Goal: Transaction & Acquisition: Download file/media

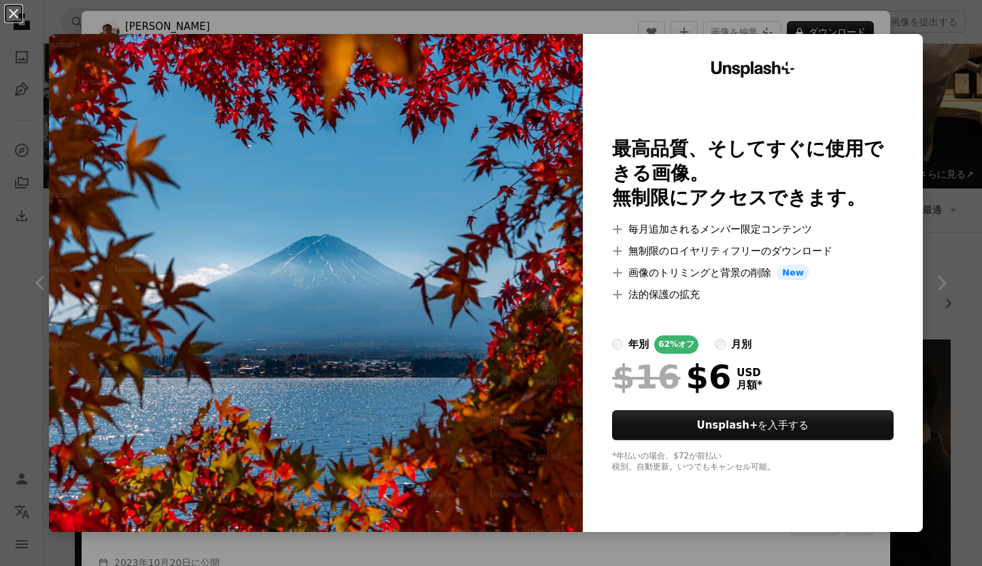
scroll to position [8862, 0]
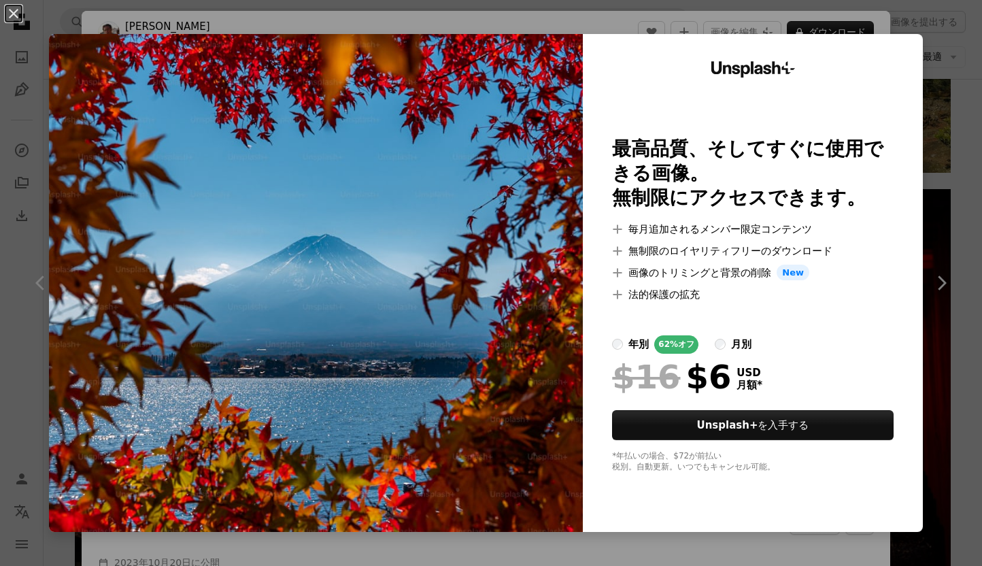
click at [469, 232] on img at bounding box center [316, 283] width 534 height 498
click at [13, 13] on button "An X shape" at bounding box center [13, 13] width 16 height 16
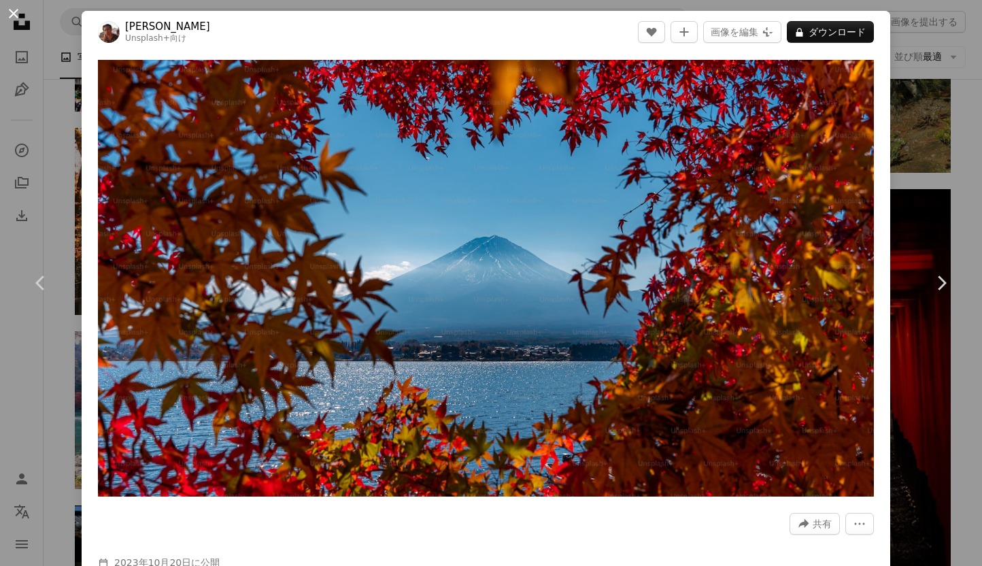
click at [16, 10] on button "An X shape" at bounding box center [13, 13] width 16 height 16
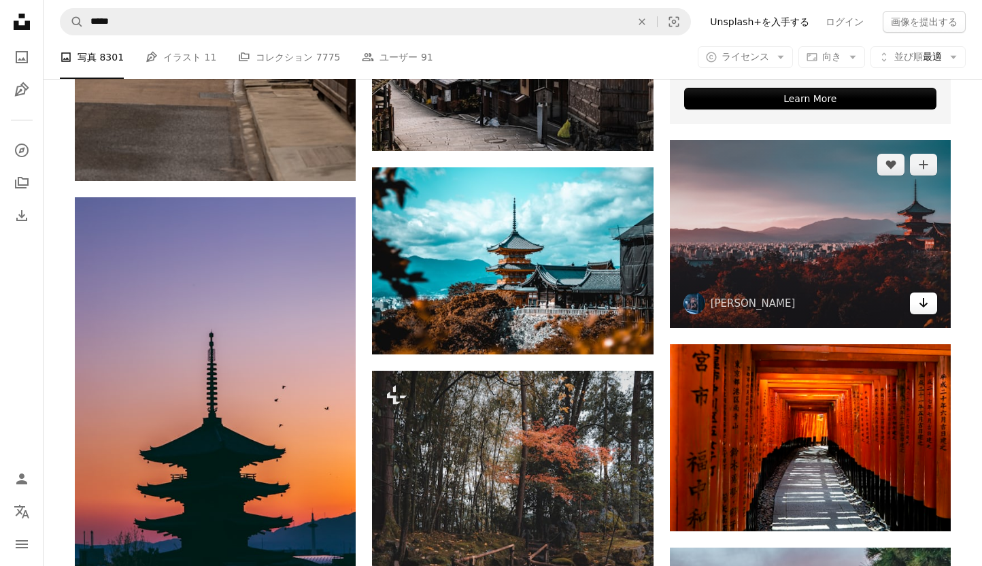
scroll to position [917, 0]
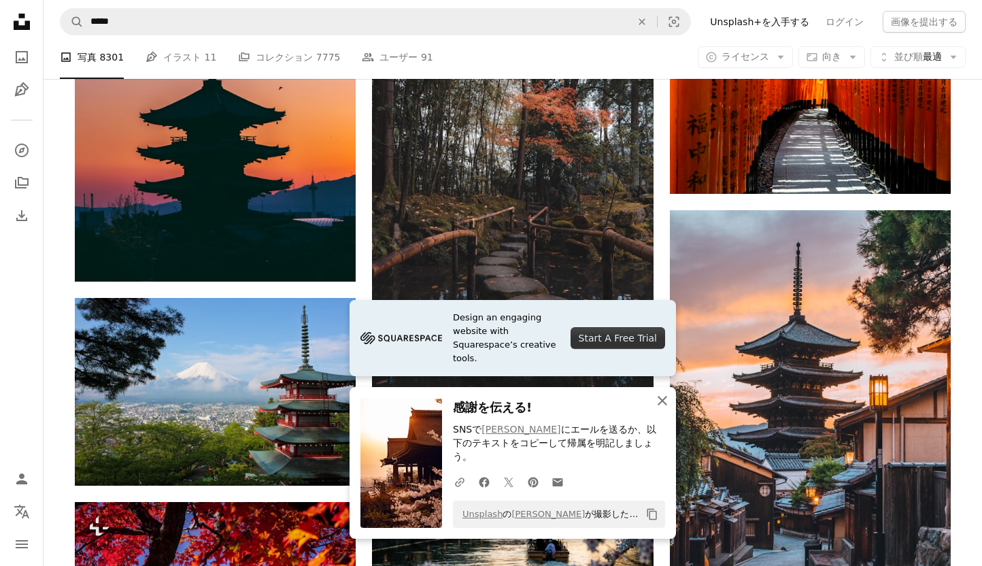
click at [657, 409] on icon "An X shape" at bounding box center [662, 400] width 16 height 16
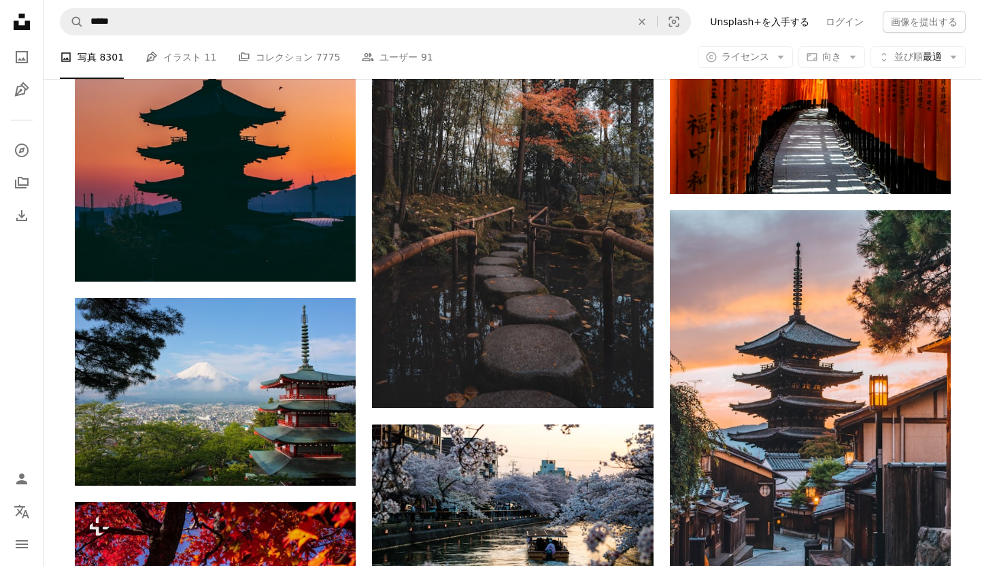
scroll to position [1510, 0]
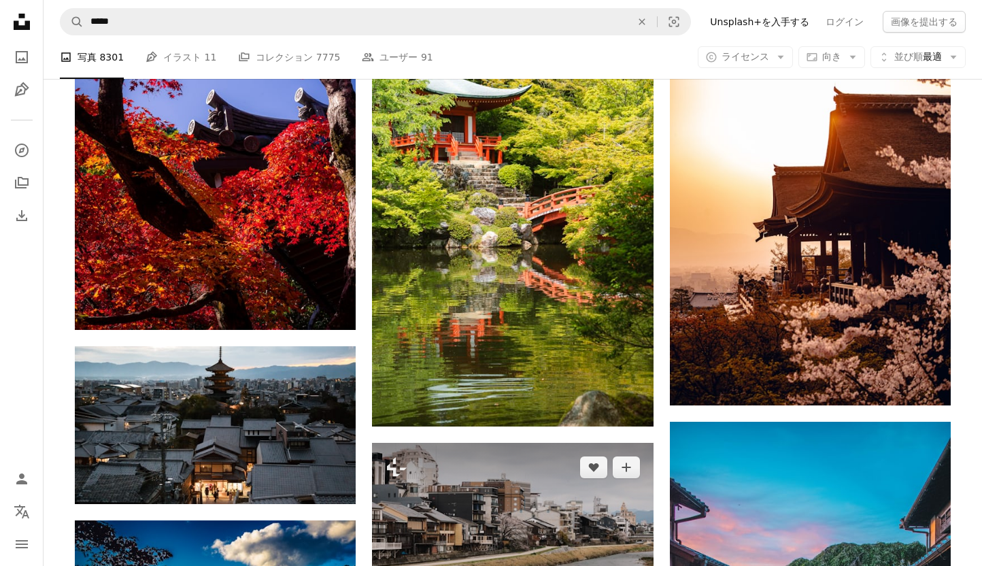
click at [497, 443] on img at bounding box center [512, 536] width 281 height 187
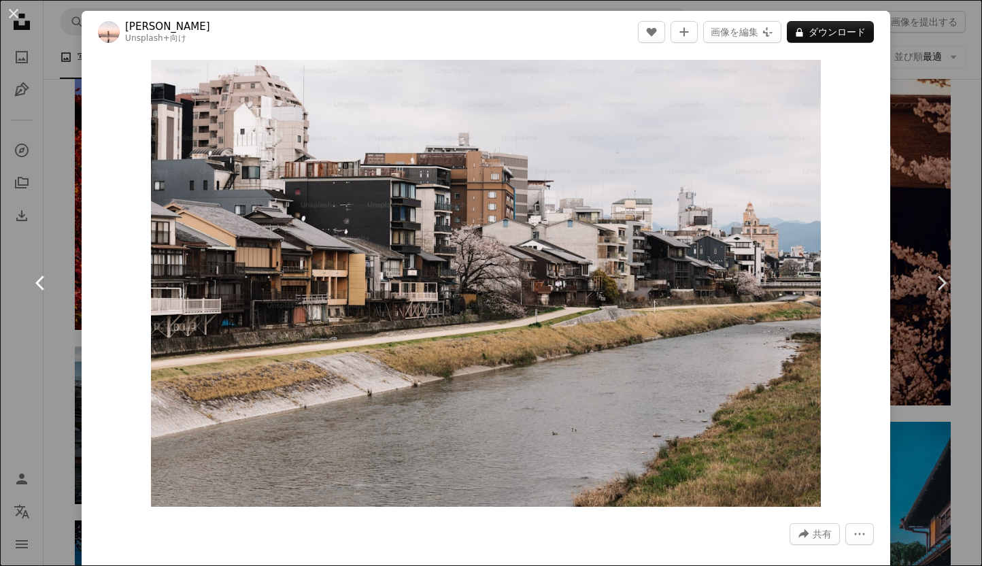
click at [58, 231] on link "Chevron left" at bounding box center [41, 283] width 82 height 131
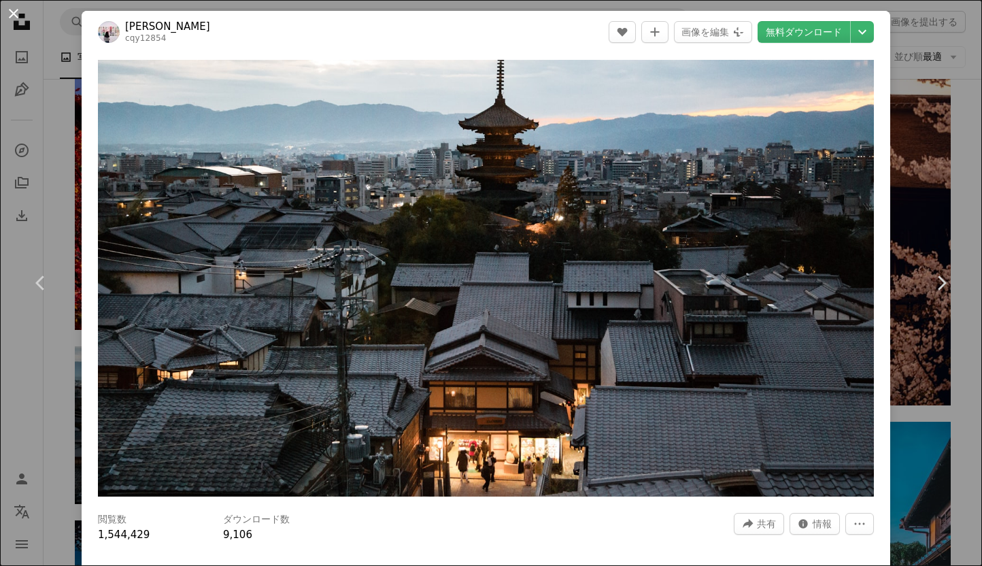
click at [14, 13] on button "An X shape" at bounding box center [13, 13] width 16 height 16
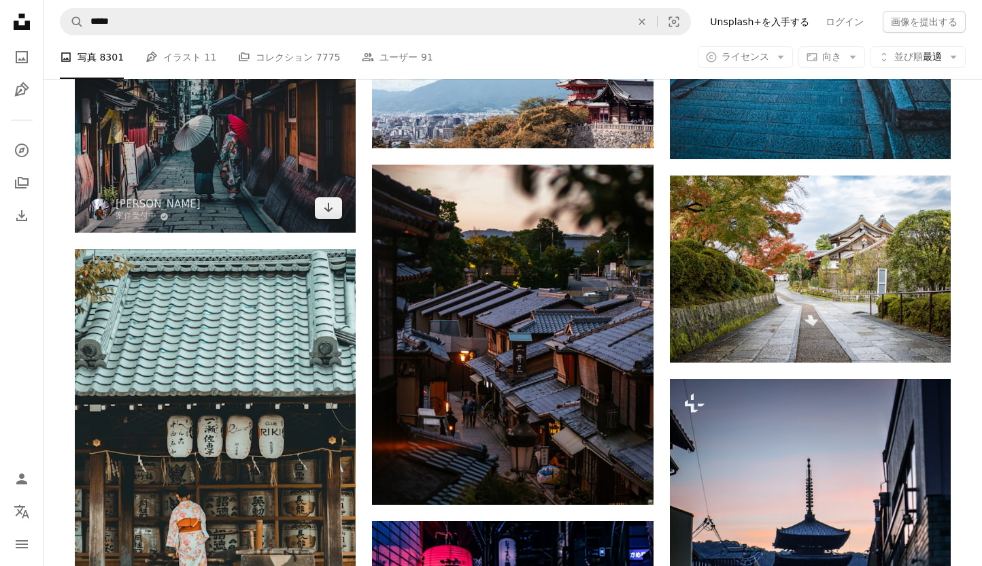
scroll to position [1530, 0]
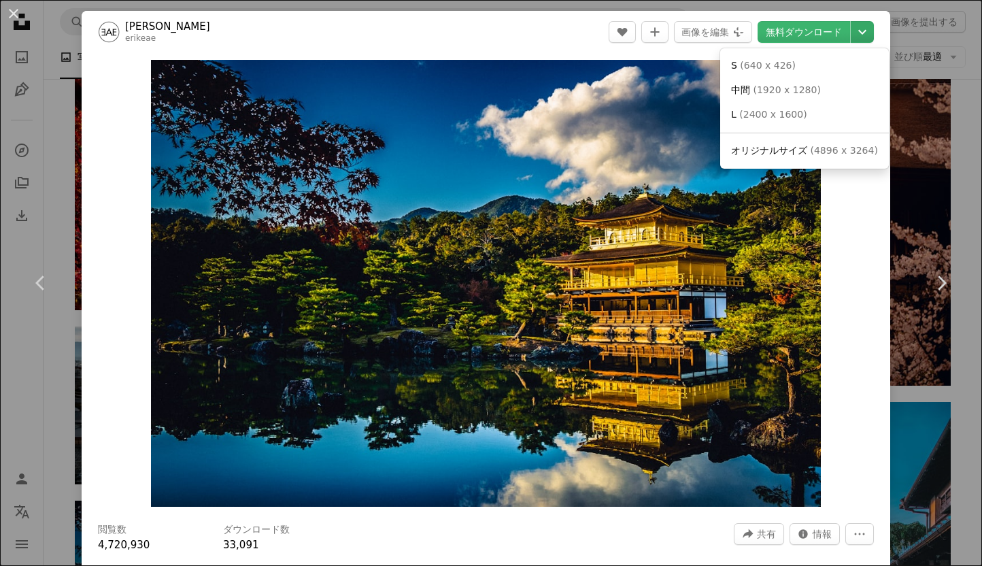
click at [873, 32] on icon "Chevron down" at bounding box center [862, 32] width 22 height 16
click at [832, 157] on span "オリジナルサイズ ( 4896 x 3264 )" at bounding box center [804, 151] width 147 height 14
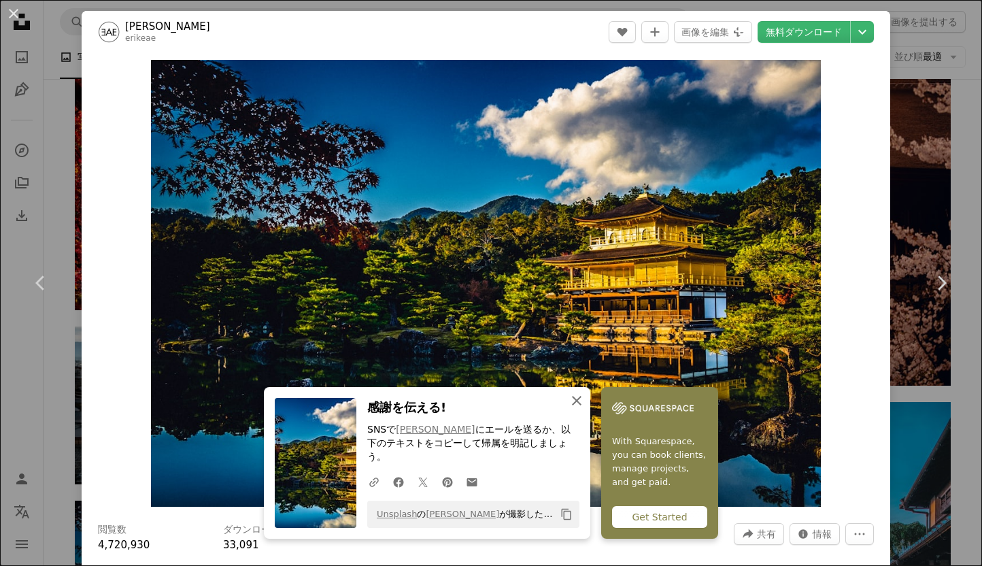
click at [585, 409] on icon "An X shape" at bounding box center [576, 400] width 16 height 16
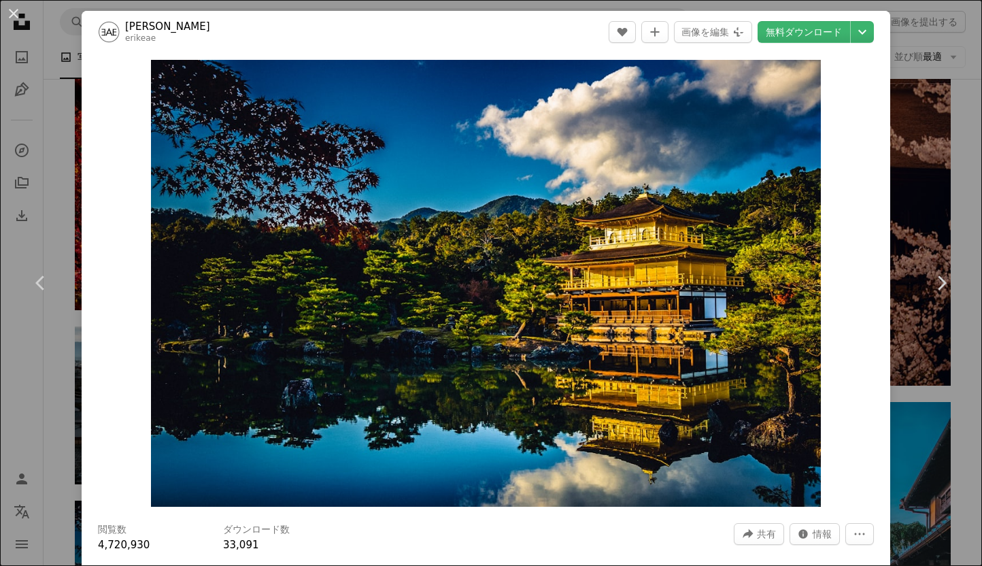
click at [47, 374] on div "An X shape Chevron left Chevron right [PERSON_NAME] erikeae A heart A plus sign…" at bounding box center [491, 283] width 982 height 566
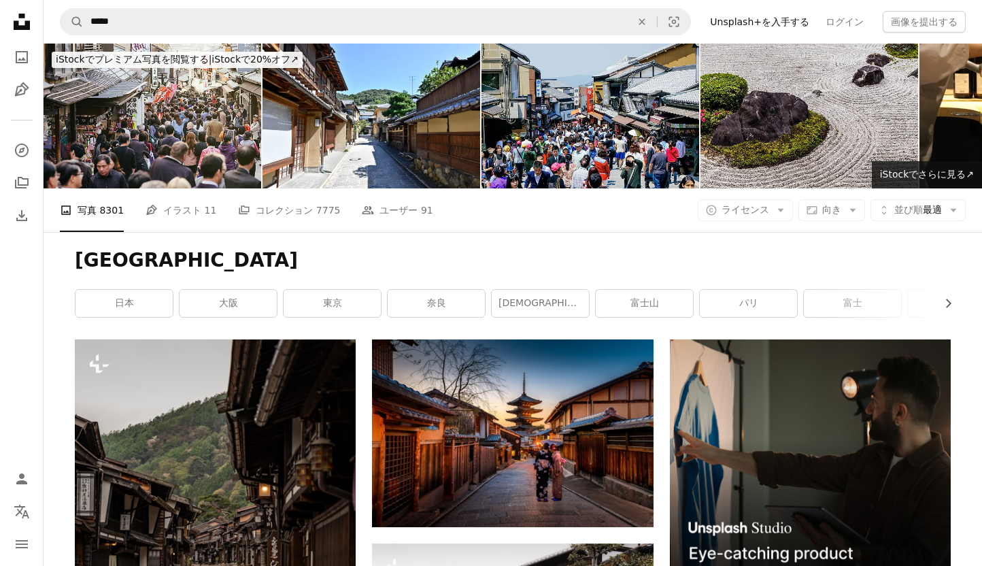
click at [654, 248] on h1 "[GEOGRAPHIC_DATA]" at bounding box center [512, 260] width 875 height 24
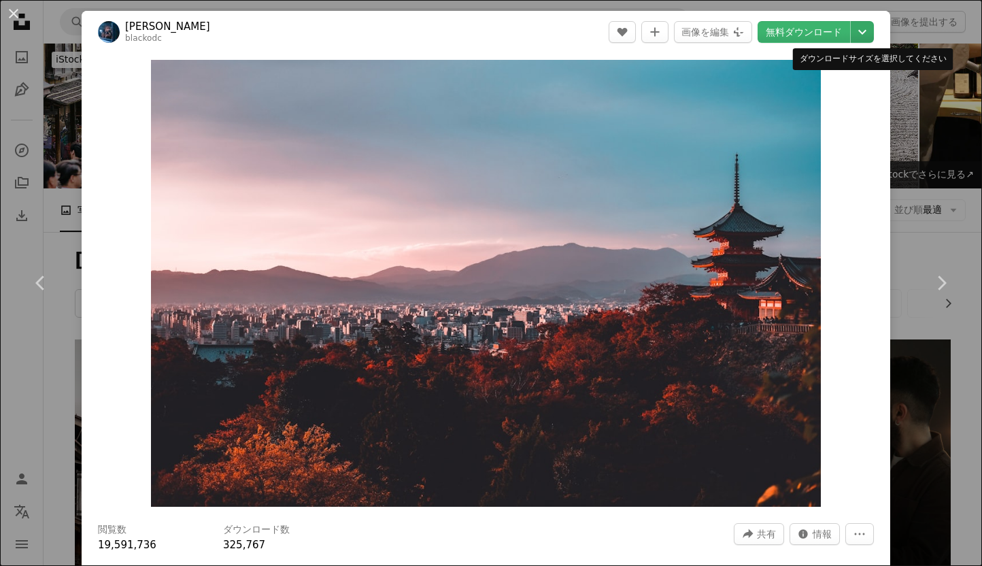
click at [873, 34] on icon "Chevron down" at bounding box center [862, 32] width 22 height 16
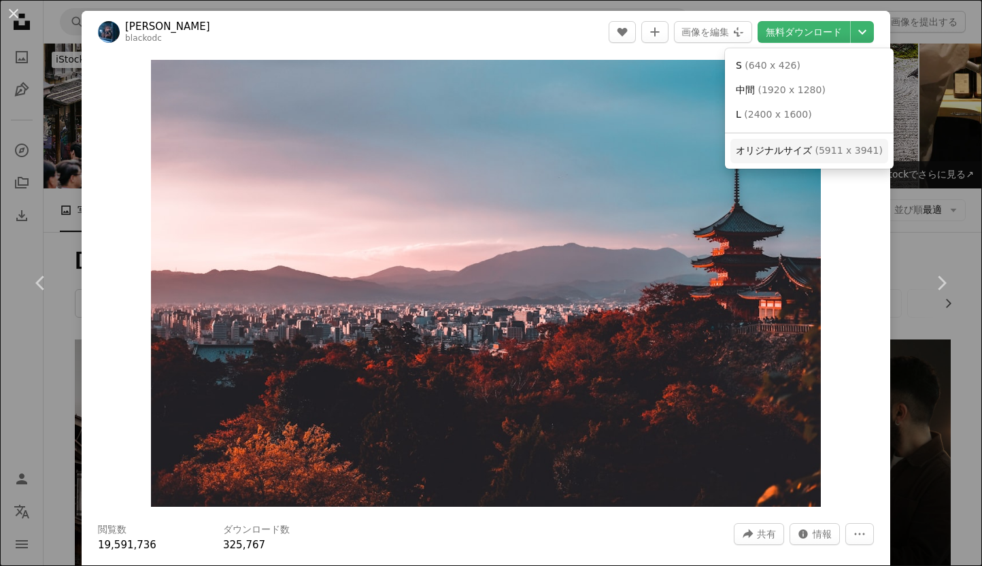
click at [836, 155] on span "( 5911 x 3941 )" at bounding box center [847, 150] width 67 height 11
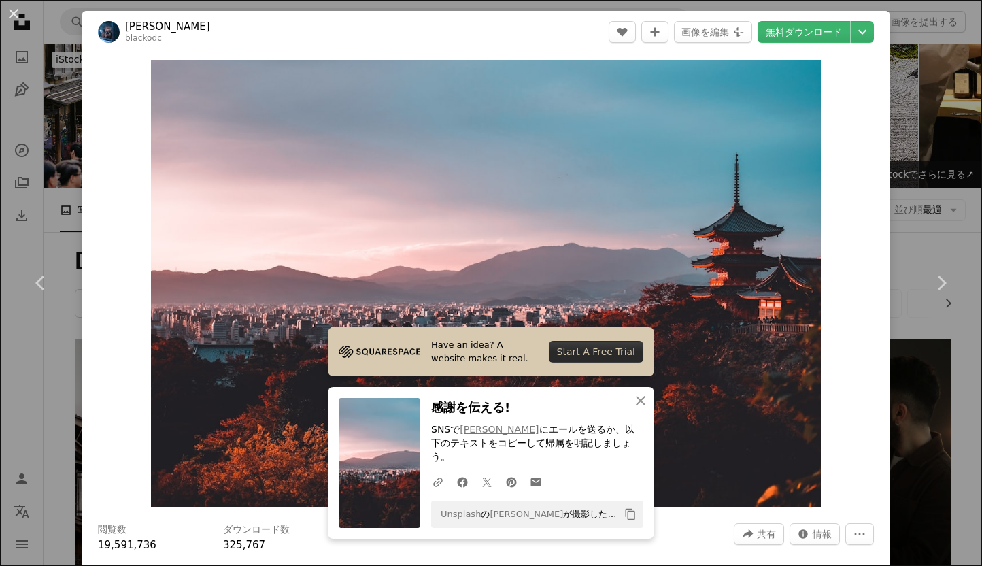
click at [921, 158] on div "An X shape Chevron left Chevron right Have an idea? A website makes it real. St…" at bounding box center [491, 283] width 982 height 566
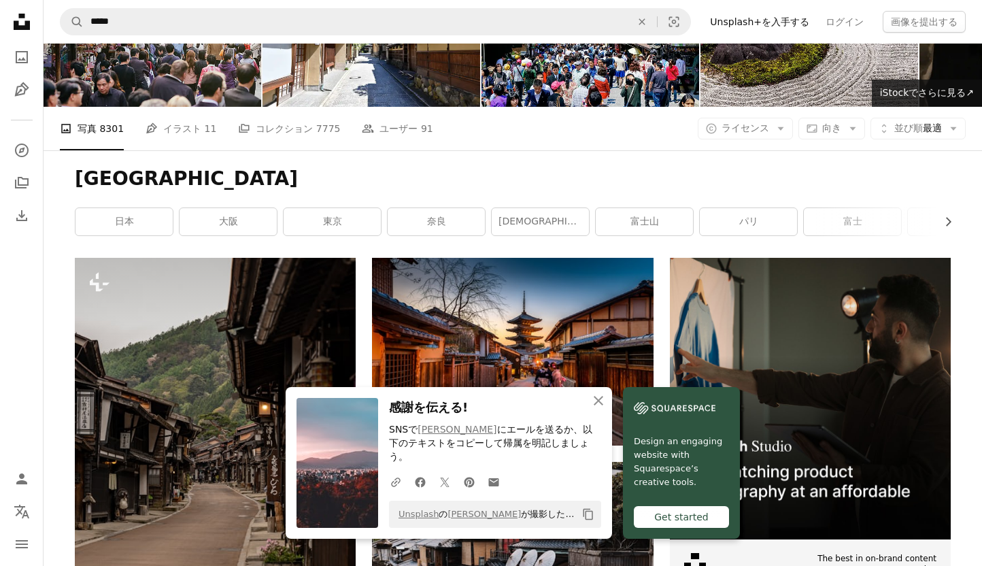
scroll to position [114, 0]
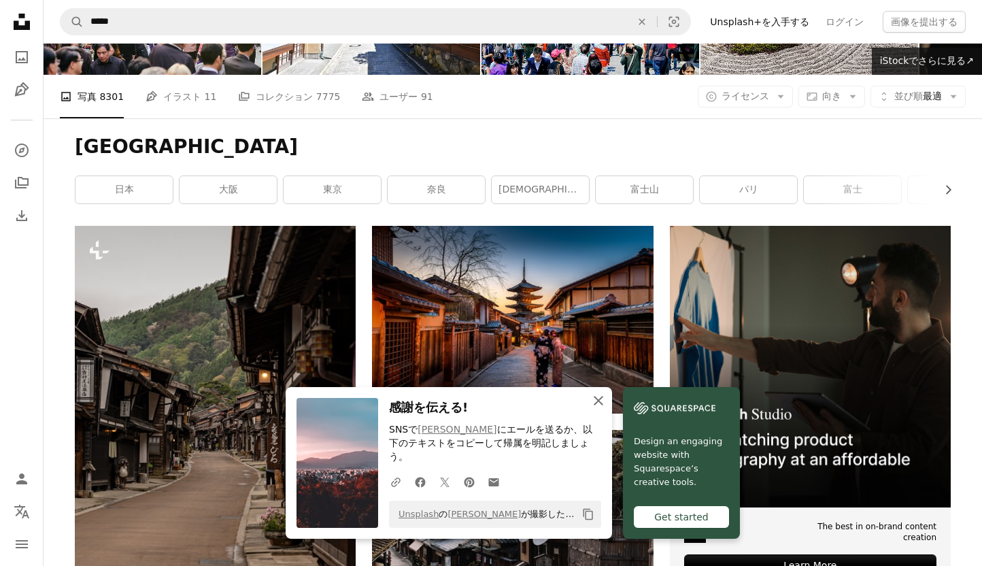
click at [606, 406] on icon "An X shape" at bounding box center [598, 400] width 16 height 16
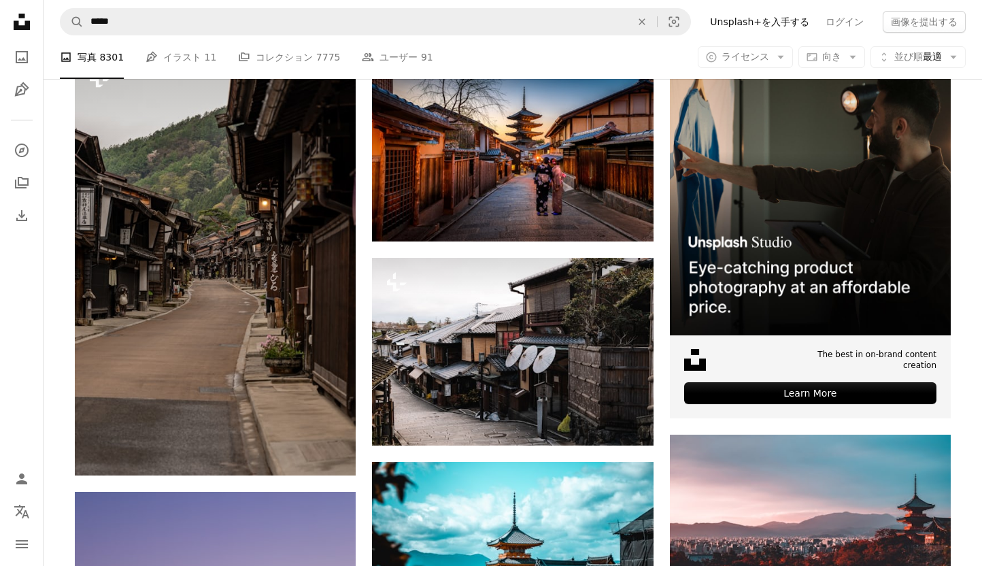
scroll to position [383, 0]
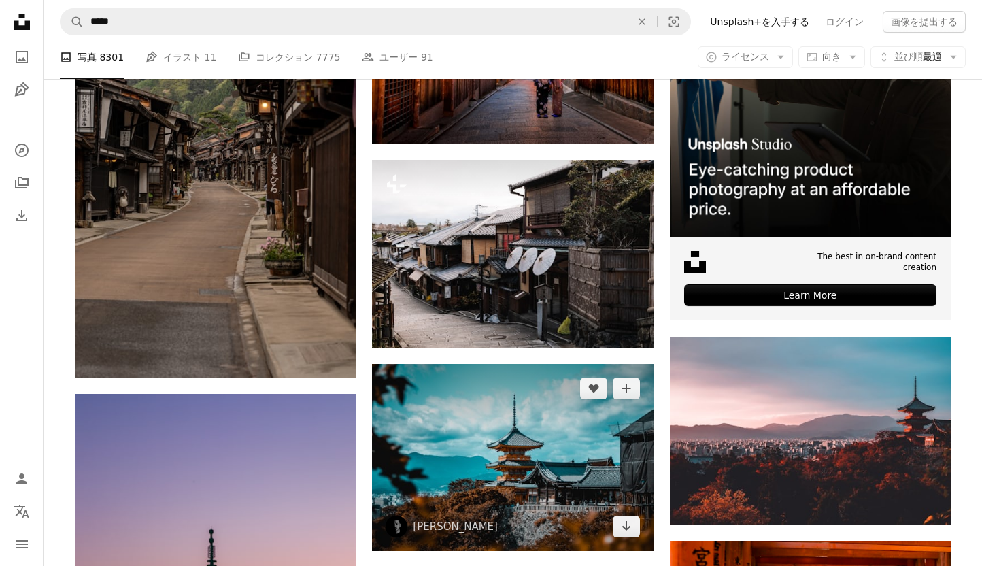
click at [551, 364] on img at bounding box center [512, 457] width 281 height 187
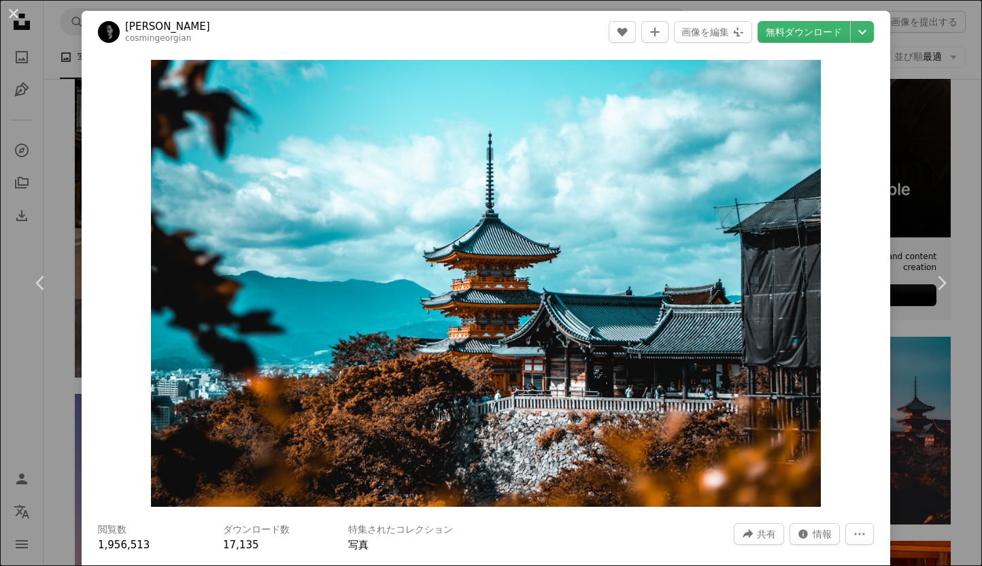
click at [975, 137] on div "An X shape Chevron left Chevron right Cosmin Georgian cosmingeorgian A heart A …" at bounding box center [491, 283] width 982 height 566
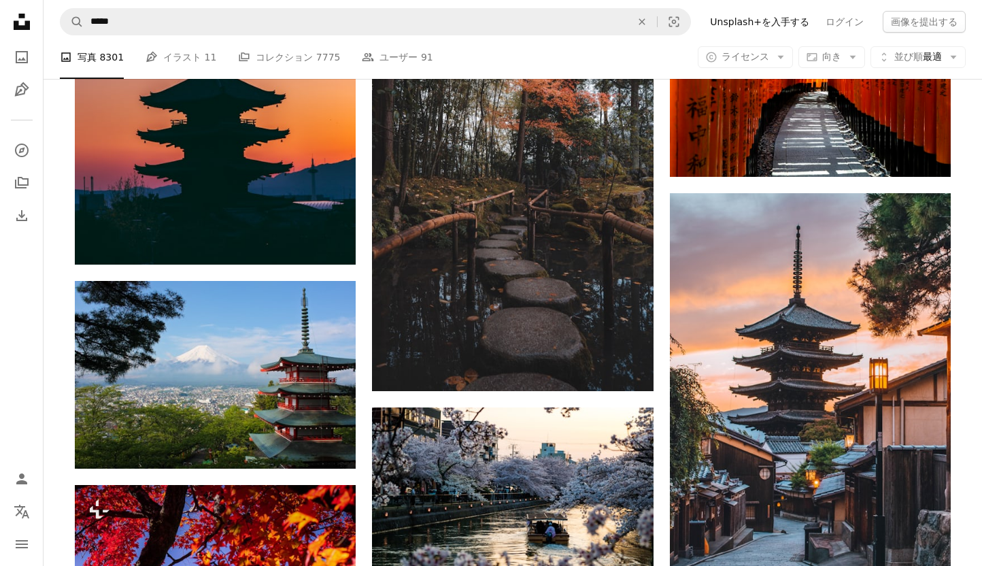
scroll to position [988, 0]
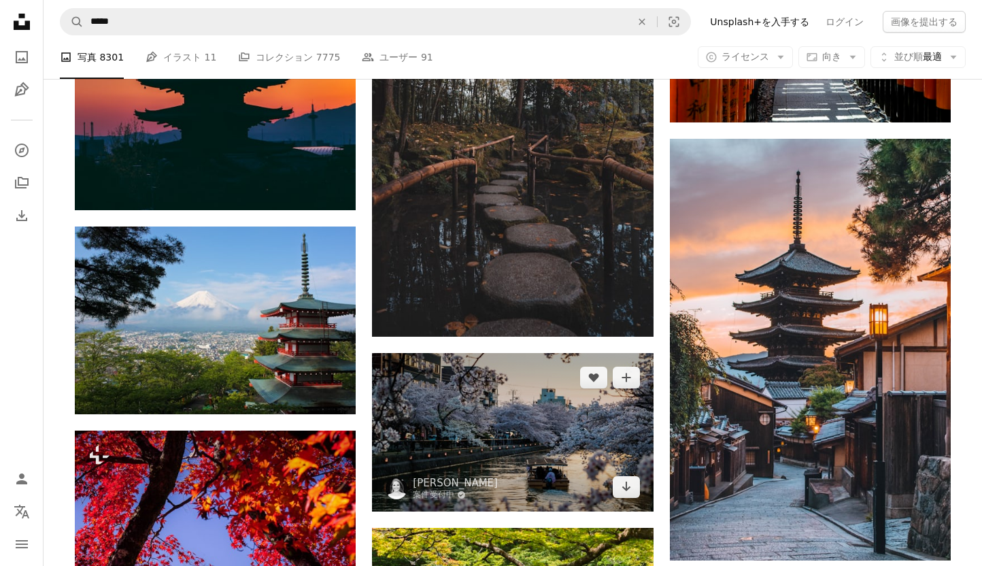
click at [553, 353] on img at bounding box center [512, 432] width 281 height 158
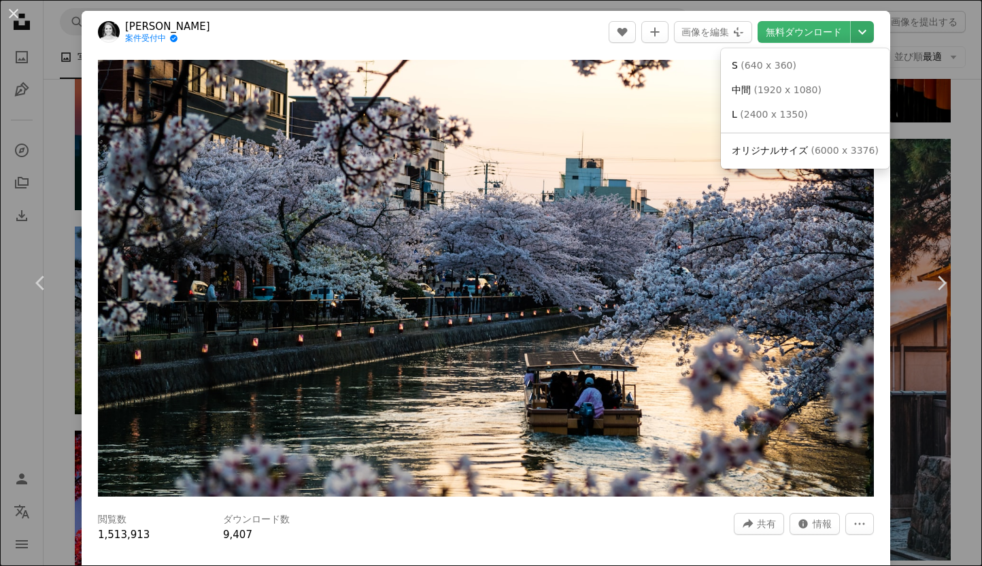
click at [873, 30] on icon "Chevron down" at bounding box center [862, 32] width 22 height 16
click at [826, 150] on span "( 6000 x 3376 )" at bounding box center [843, 150] width 67 height 11
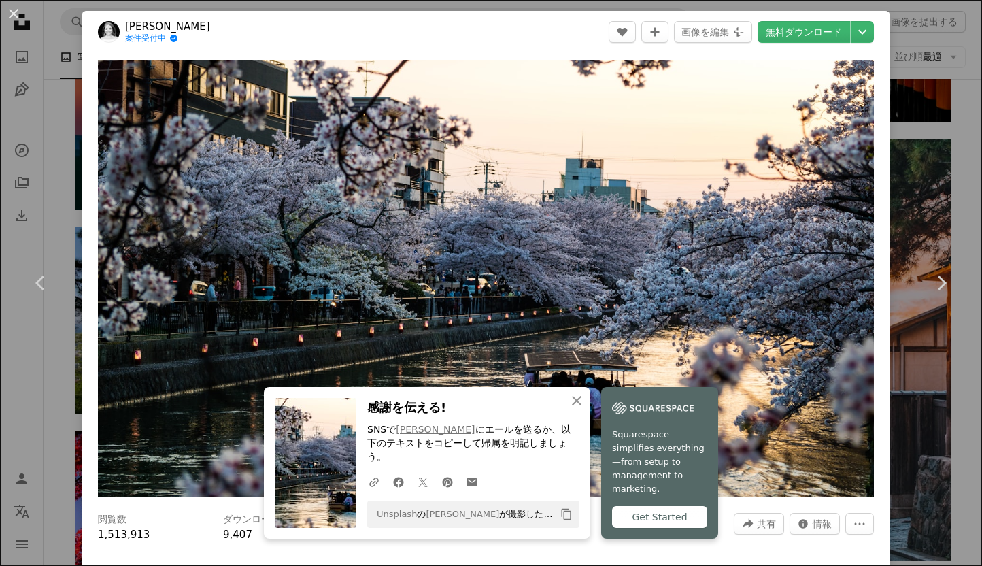
click at [976, 133] on div "An X shape Chevron left Chevron right An X shape 閉じる 感謝を伝える! SNSで [PERSON_NAME]…" at bounding box center [491, 283] width 982 height 566
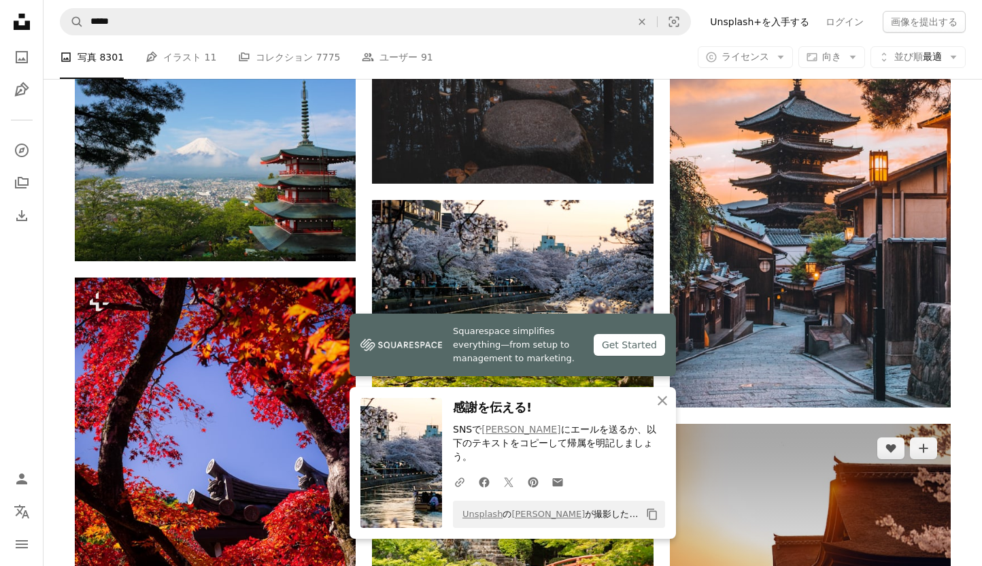
scroll to position [1257, 0]
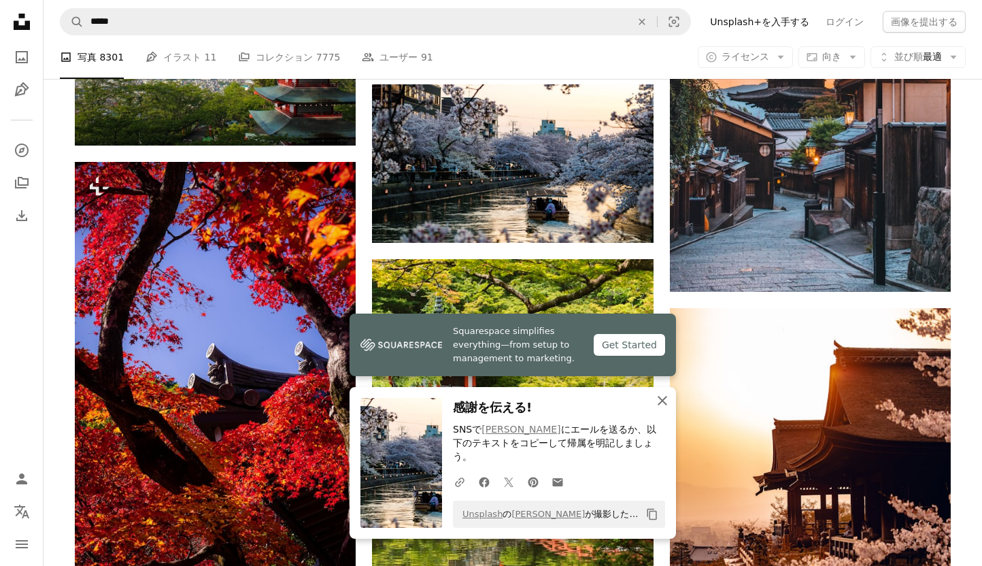
click at [664, 405] on icon "button" at bounding box center [662, 401] width 10 height 10
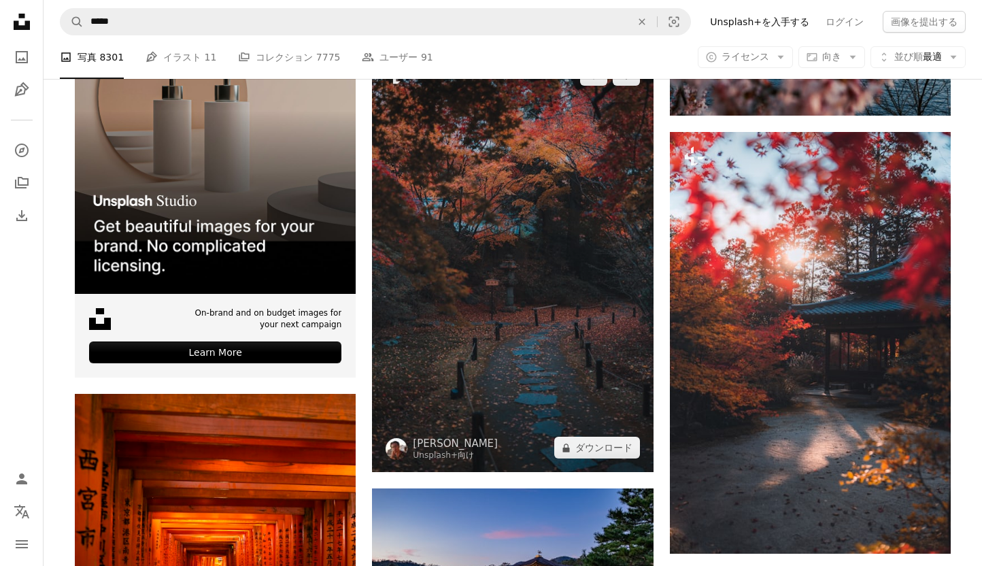
scroll to position [3541, 0]
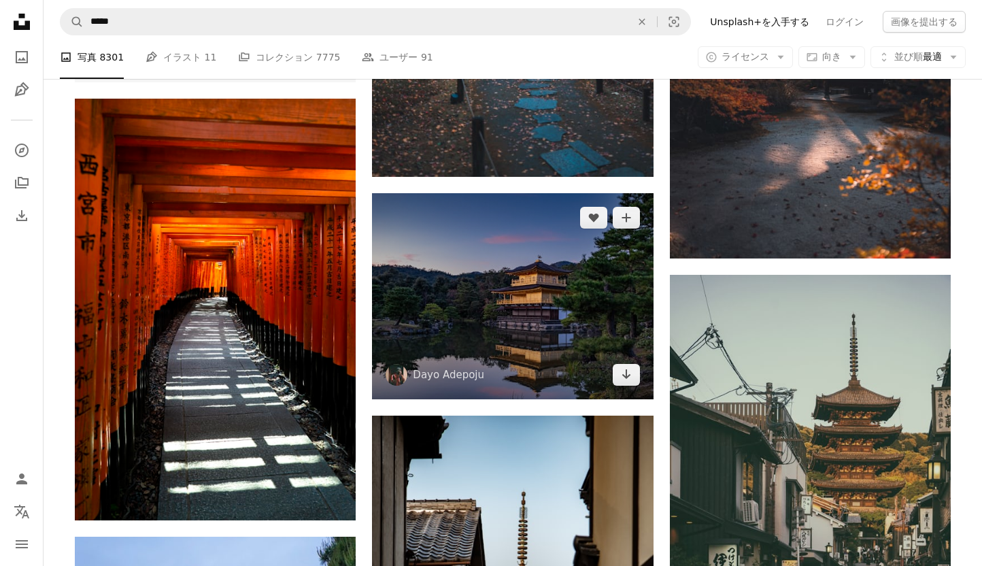
click at [592, 201] on img at bounding box center [512, 296] width 281 height 206
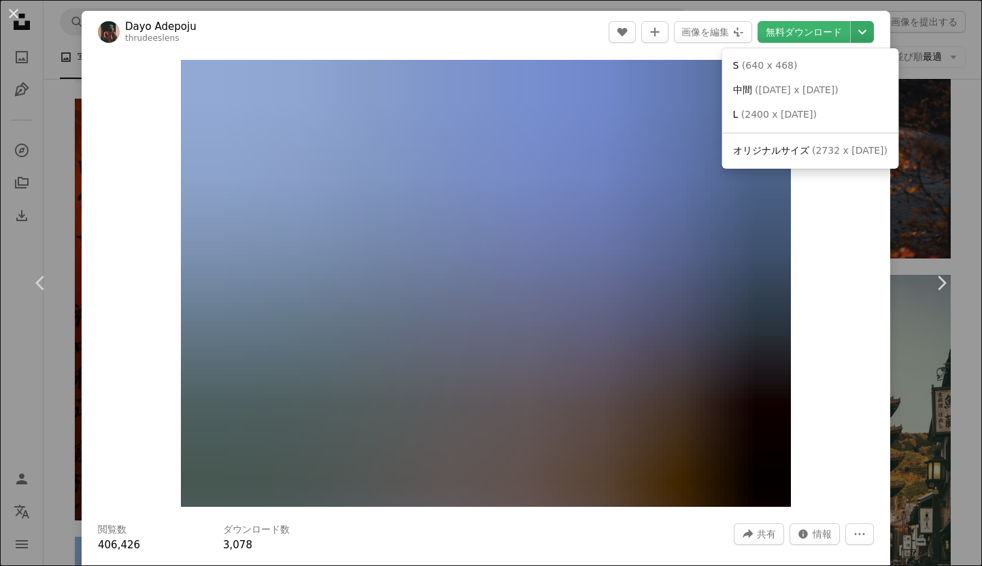
click at [873, 27] on icon "Chevron down" at bounding box center [862, 32] width 22 height 16
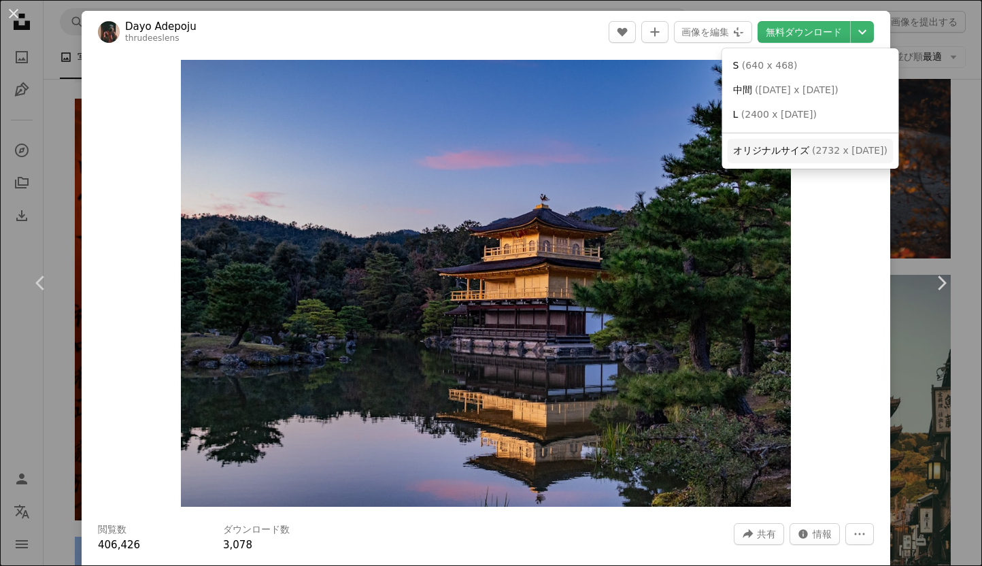
click at [842, 158] on link "オリジナルサイズ ( 2732 x [DATE] )" at bounding box center [810, 151] width 166 height 24
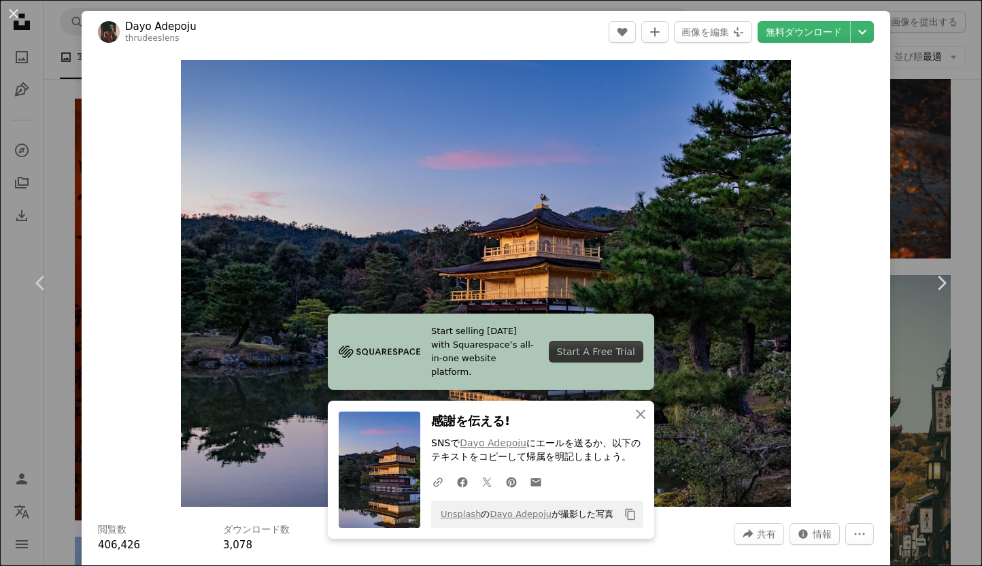
click at [966, 171] on div "An X shape Chevron left Chevron right Start selling [DATE] with Squarespace’s a…" at bounding box center [491, 283] width 982 height 566
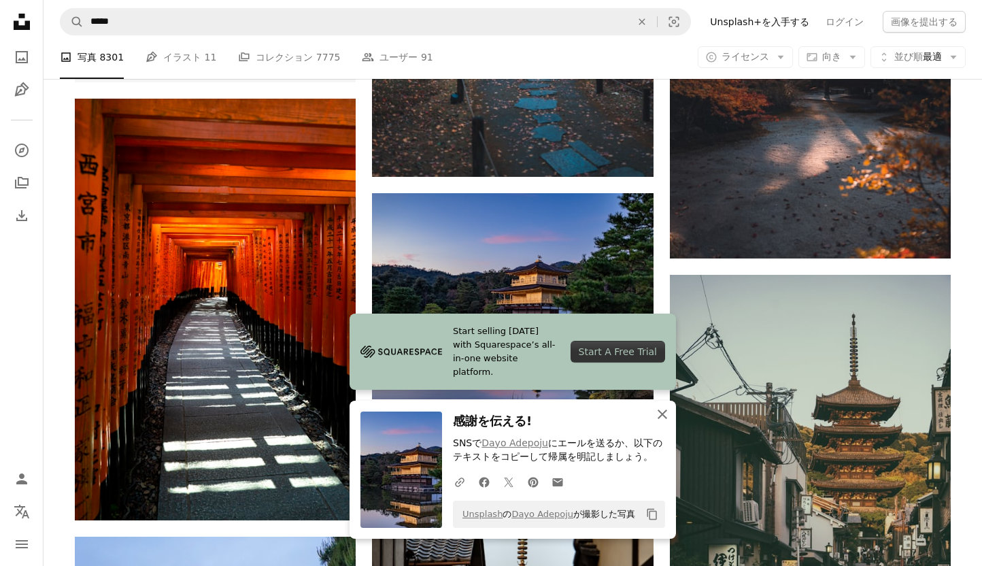
click at [662, 415] on icon "button" at bounding box center [662, 414] width 10 height 10
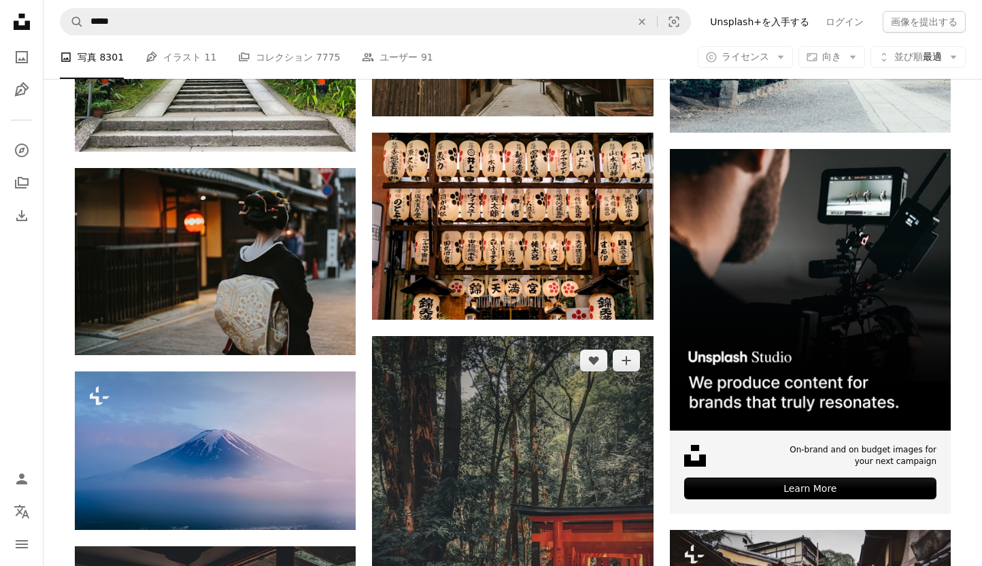
scroll to position [6302, 0]
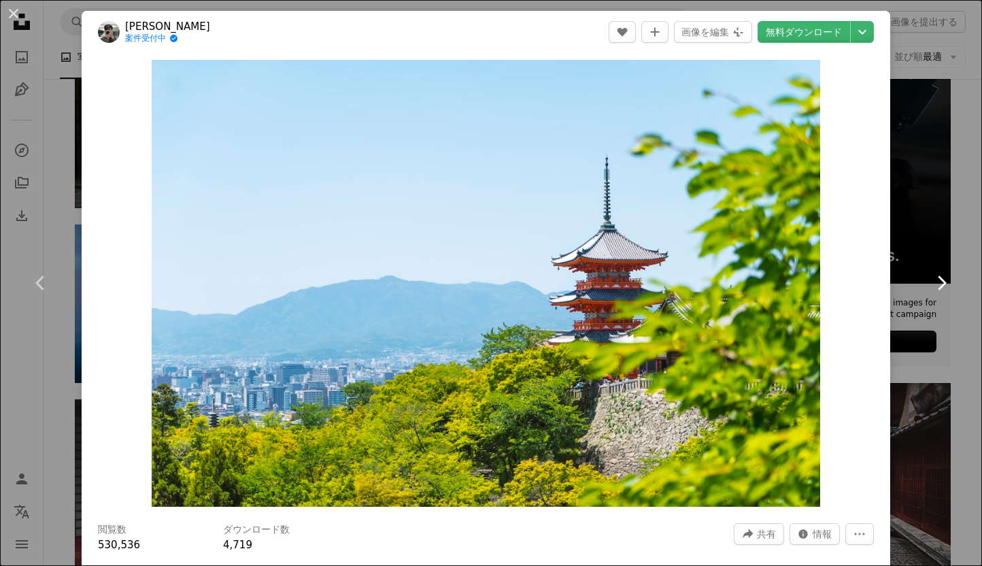
click at [960, 330] on link "Chevron right" at bounding box center [941, 283] width 82 height 131
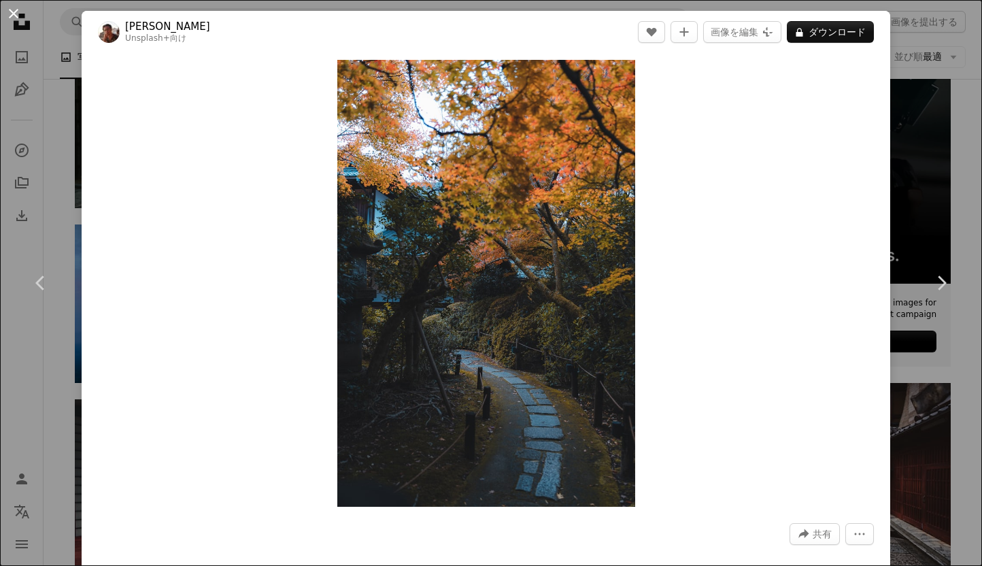
click at [15, 11] on button "An X shape" at bounding box center [13, 13] width 16 height 16
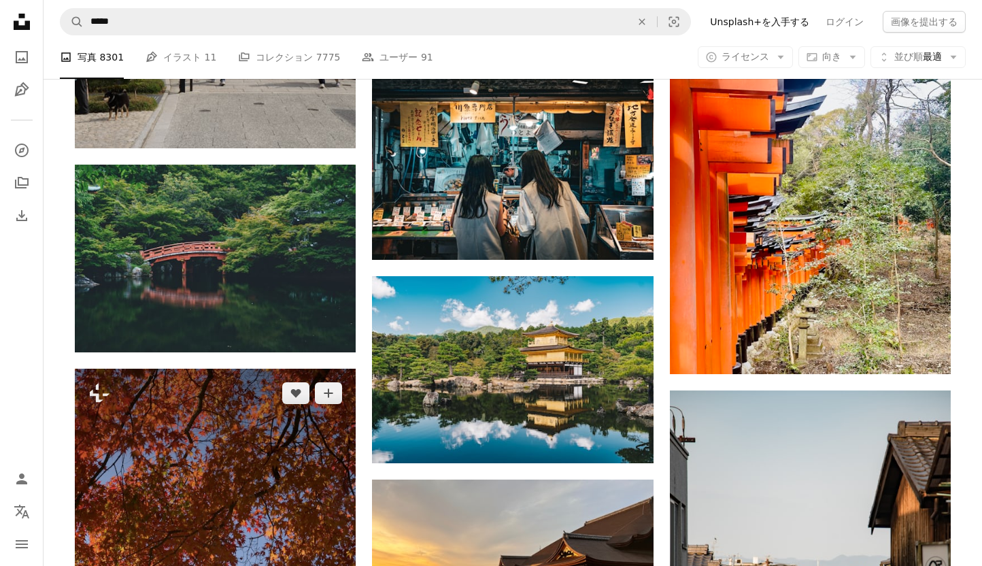
scroll to position [10210, 0]
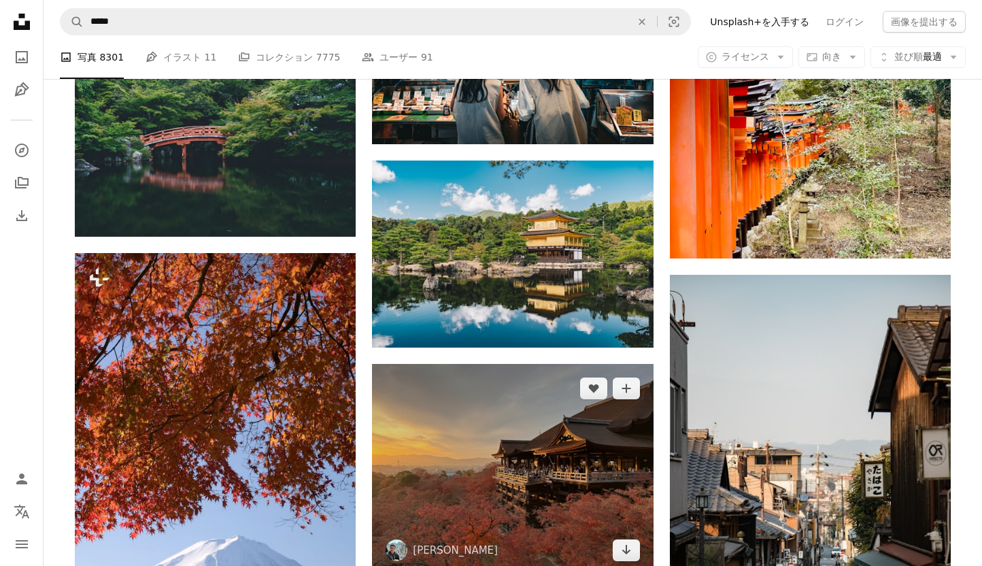
click at [513, 364] on img at bounding box center [512, 469] width 281 height 211
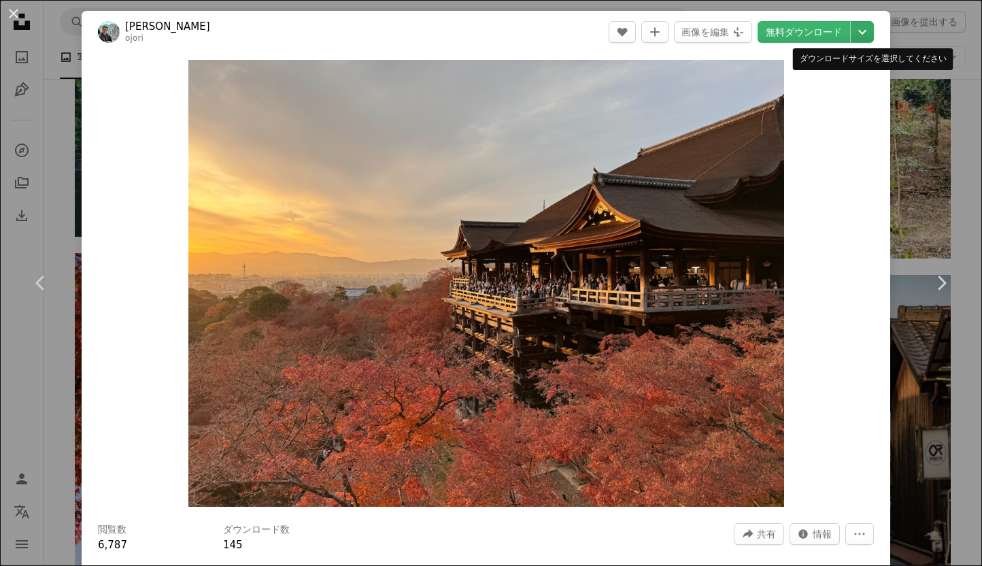
click at [873, 31] on icon "Chevron down" at bounding box center [862, 32] width 22 height 16
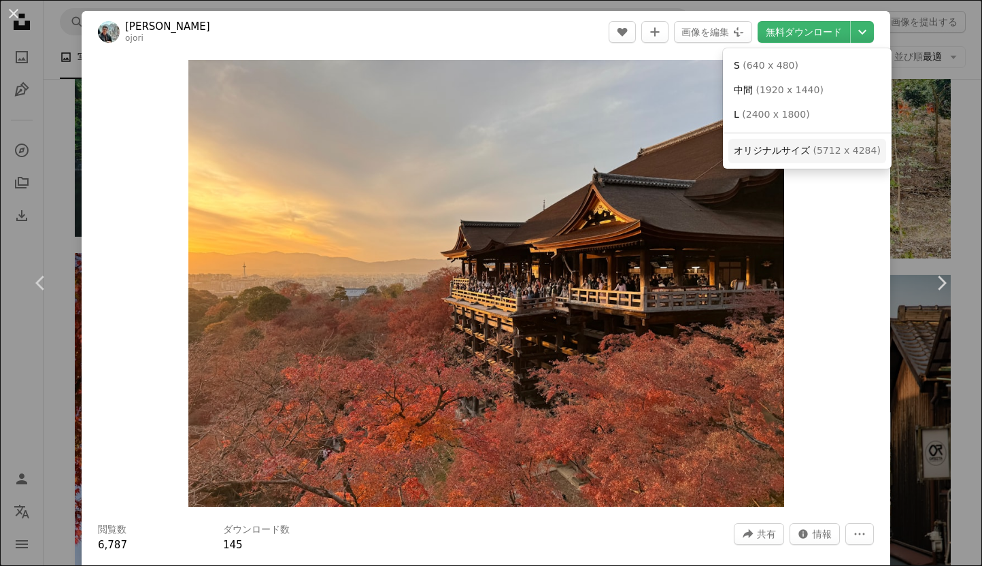
click at [808, 149] on span "オリジナルサイズ" at bounding box center [771, 150] width 76 height 11
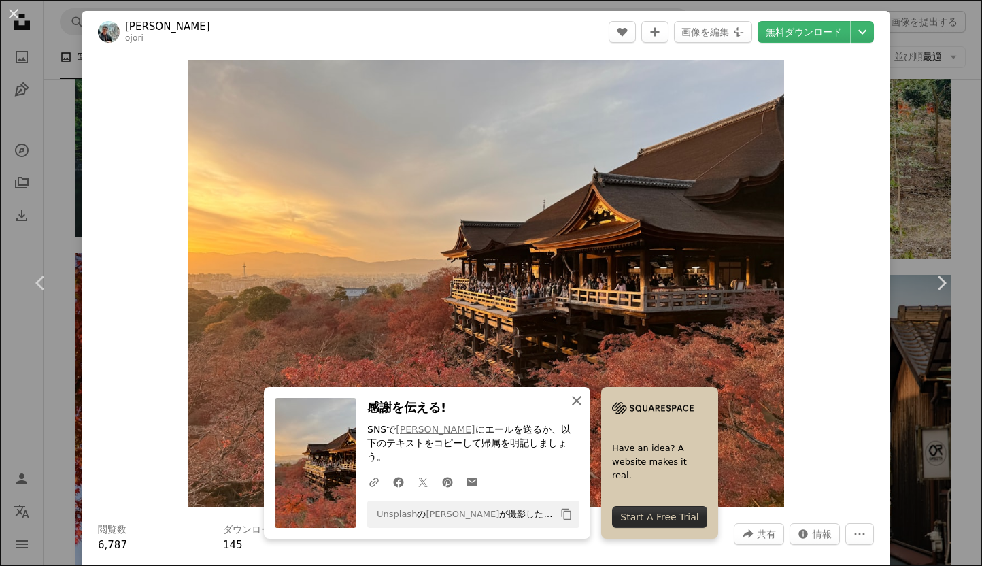
click at [585, 409] on icon "An X shape" at bounding box center [576, 400] width 16 height 16
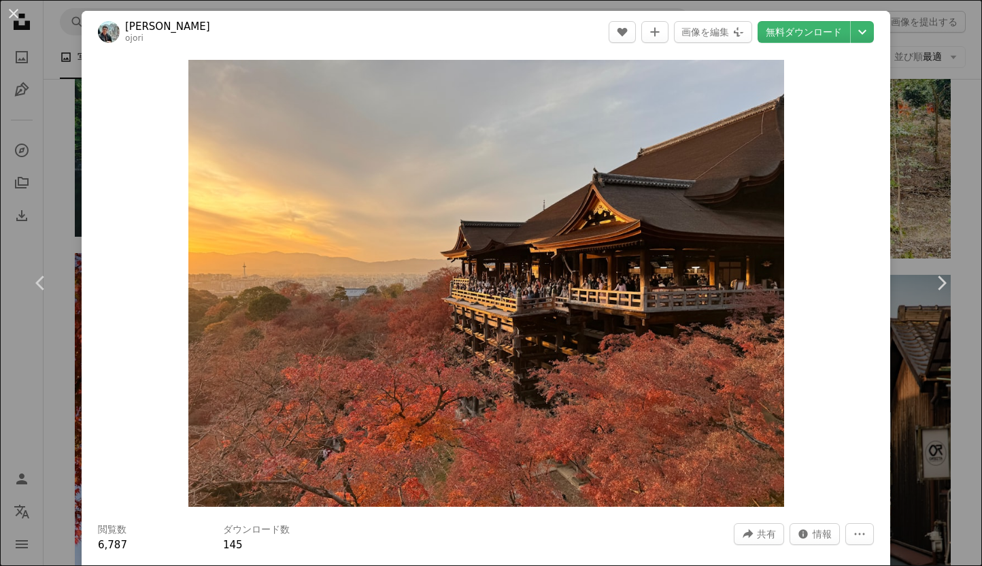
click at [21, 372] on div "An X shape Chevron left Chevron right Omkar Jori ojori A heart A plus sign 画像を編…" at bounding box center [491, 283] width 982 height 566
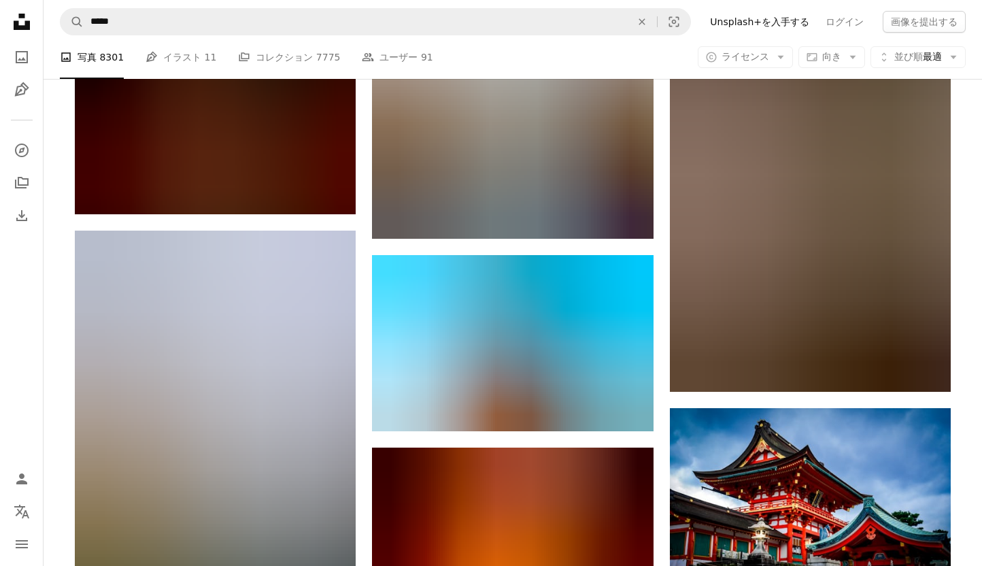
scroll to position [27485, 0]
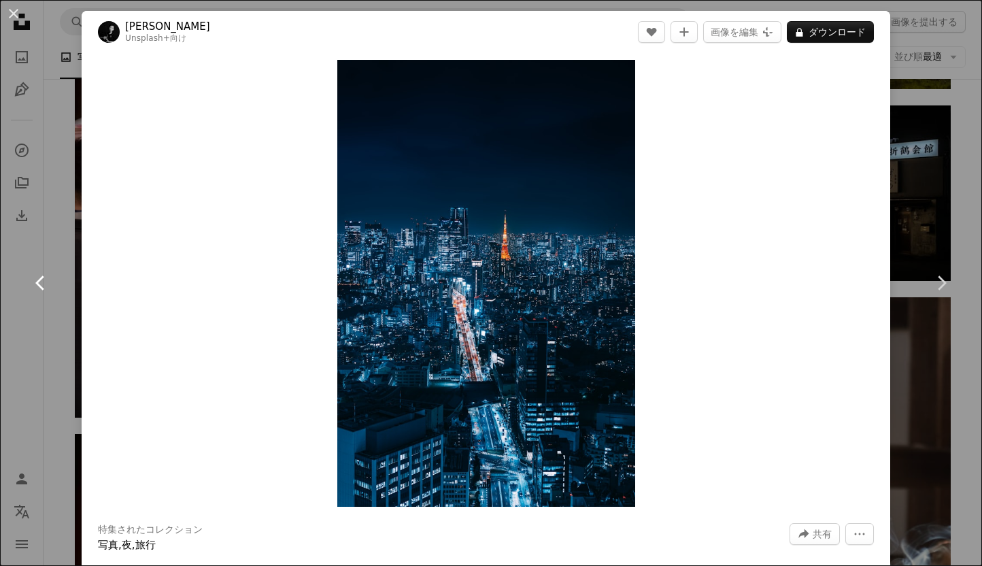
click at [63, 290] on link "Chevron left" at bounding box center [41, 283] width 82 height 131
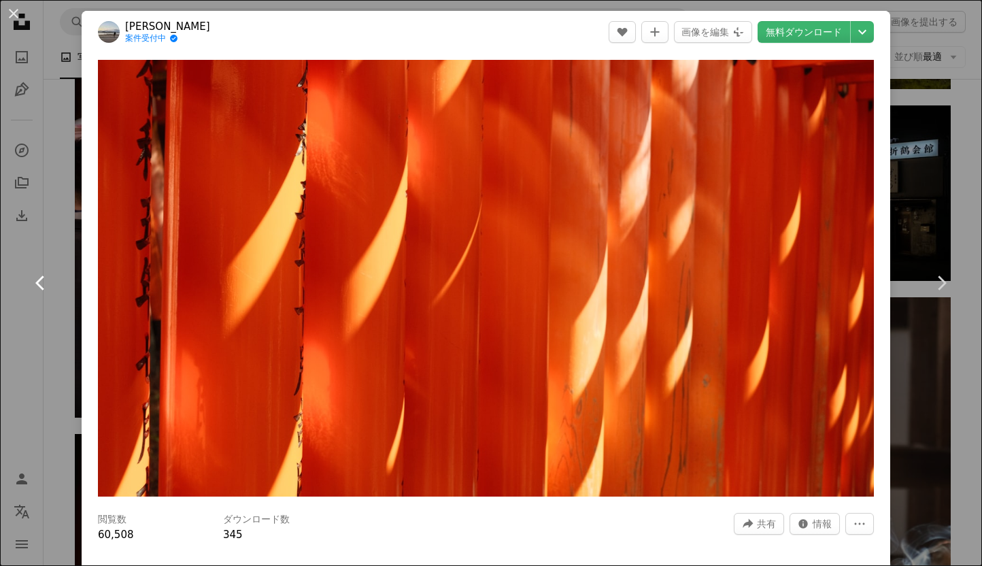
click at [16, 336] on link "Chevron left" at bounding box center [41, 283] width 82 height 131
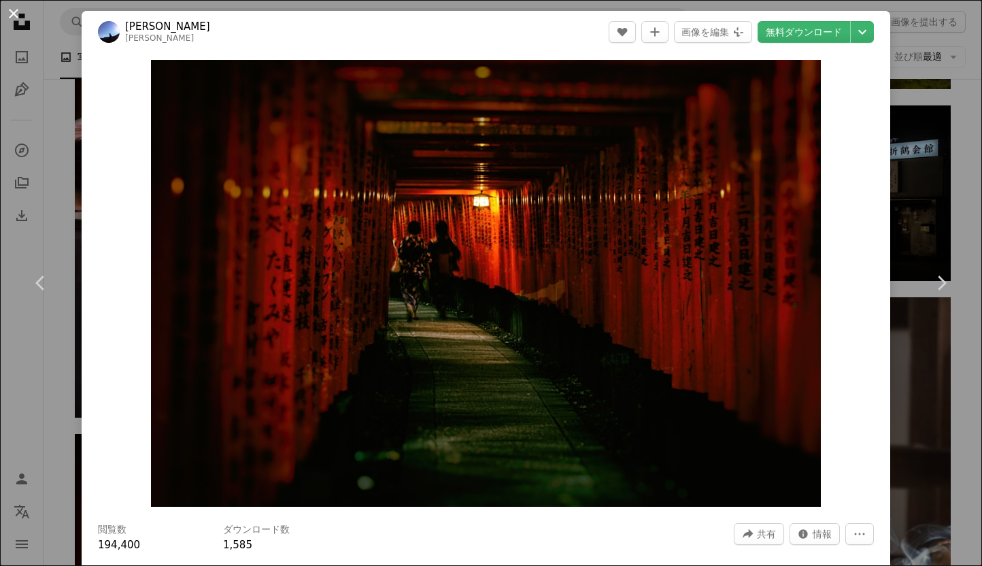
click at [12, 16] on button "An X shape" at bounding box center [13, 13] width 16 height 16
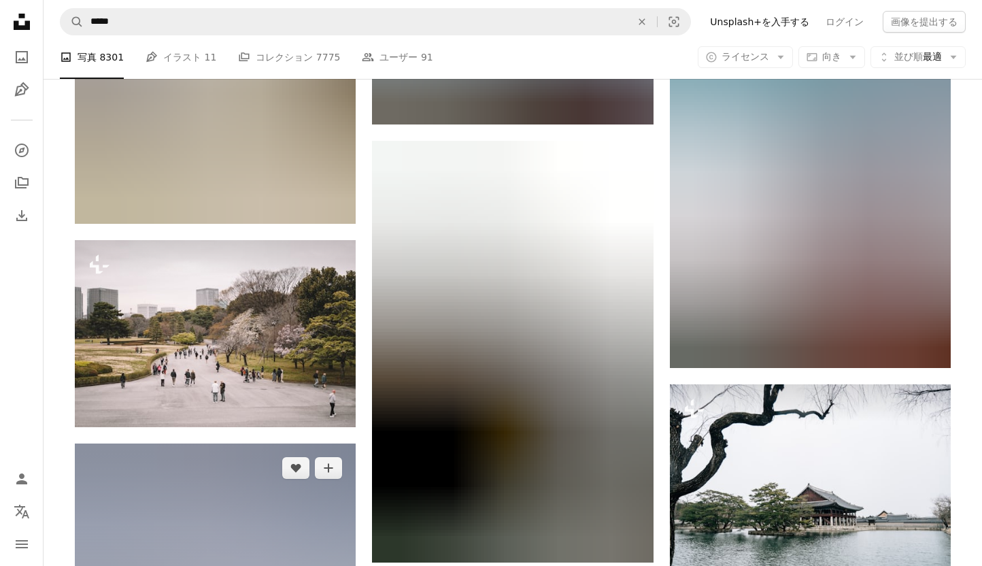
scroll to position [37391, 0]
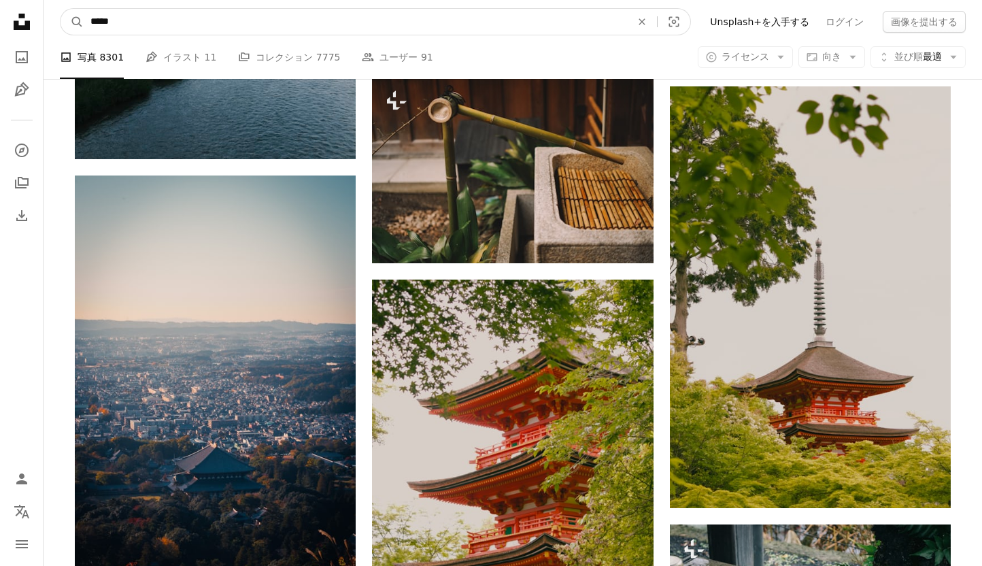
click at [154, 27] on input "*****" at bounding box center [355, 22] width 543 height 26
type input "********"
click button "A magnifying glass" at bounding box center [71, 22] width 23 height 26
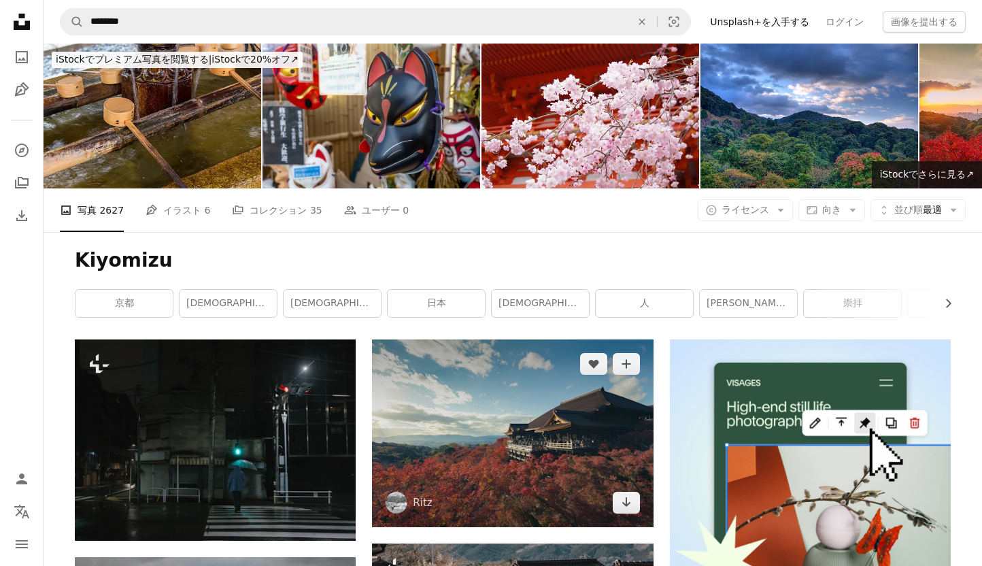
click at [542, 339] on img at bounding box center [512, 433] width 281 height 188
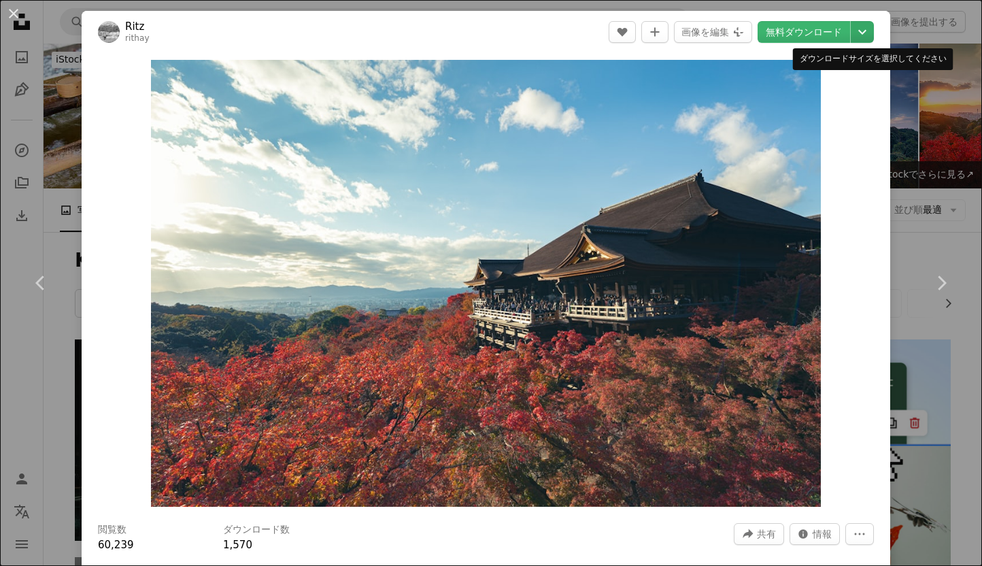
click at [873, 32] on icon "Chevron down" at bounding box center [862, 32] width 22 height 16
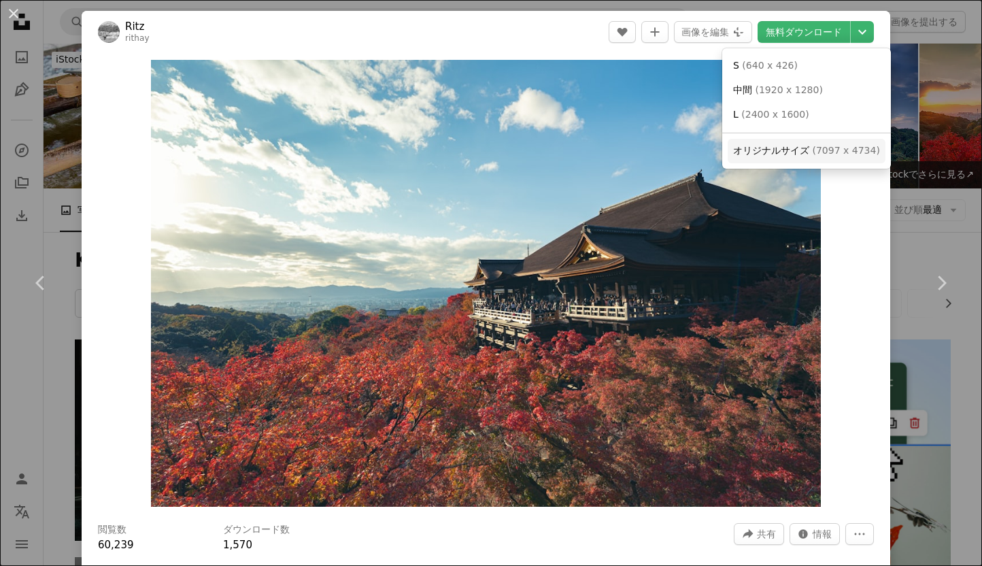
click at [829, 154] on span "( 7097 x 4734 )" at bounding box center [845, 150] width 67 height 11
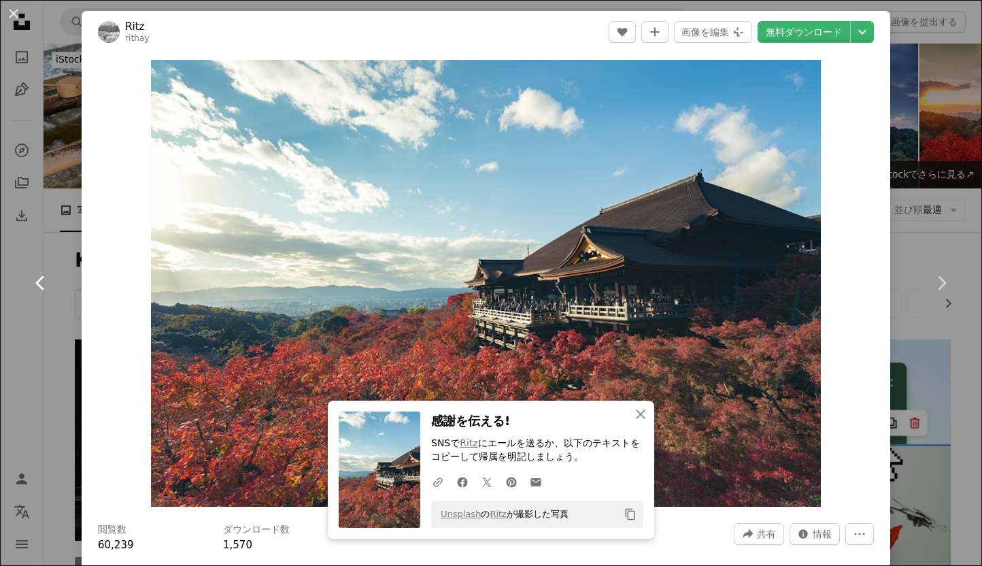
click at [14, 343] on link "Chevron left" at bounding box center [41, 283] width 82 height 131
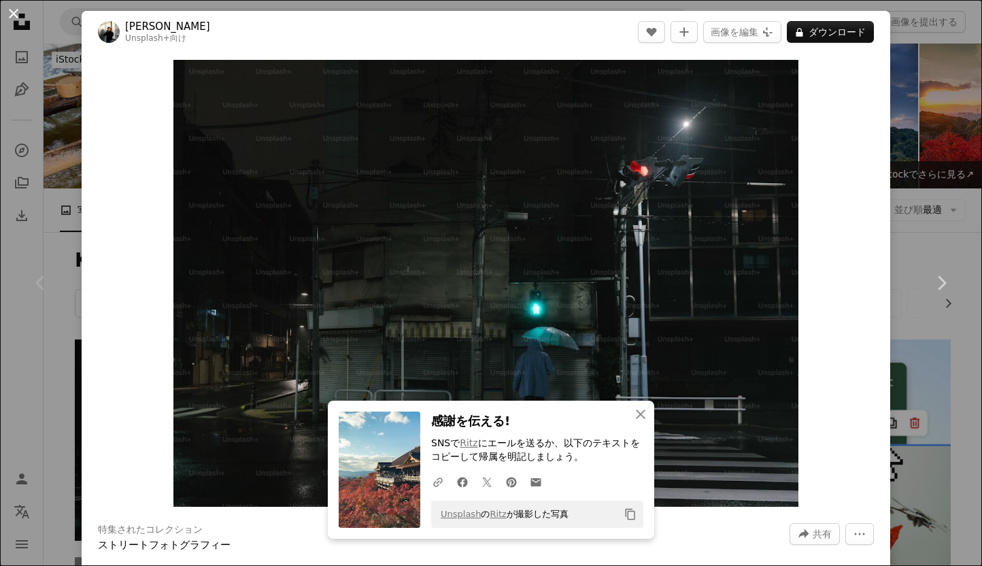
click at [13, 12] on button "An X shape" at bounding box center [13, 13] width 16 height 16
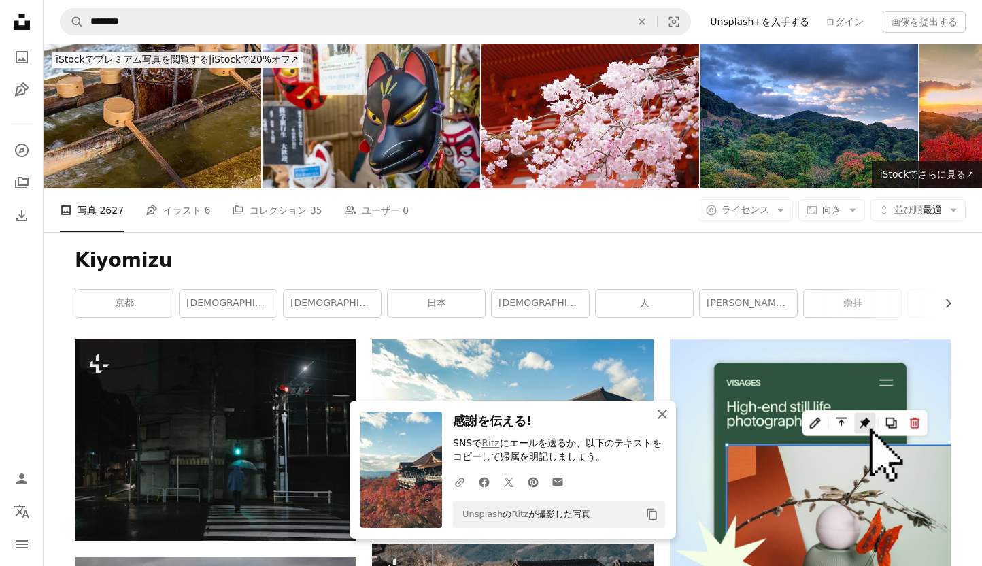
click at [663, 409] on icon "An X shape" at bounding box center [662, 414] width 16 height 16
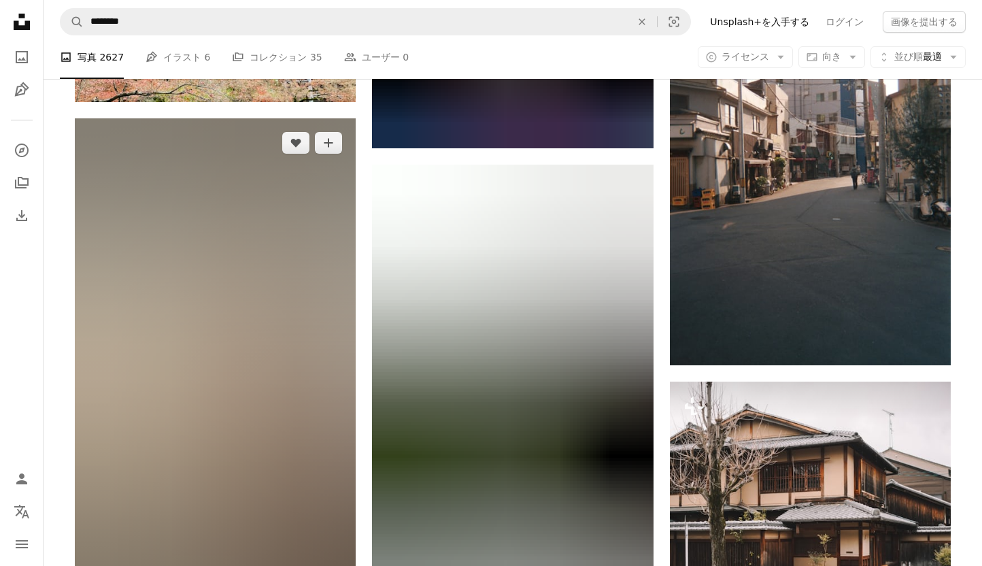
scroll to position [1707, 0]
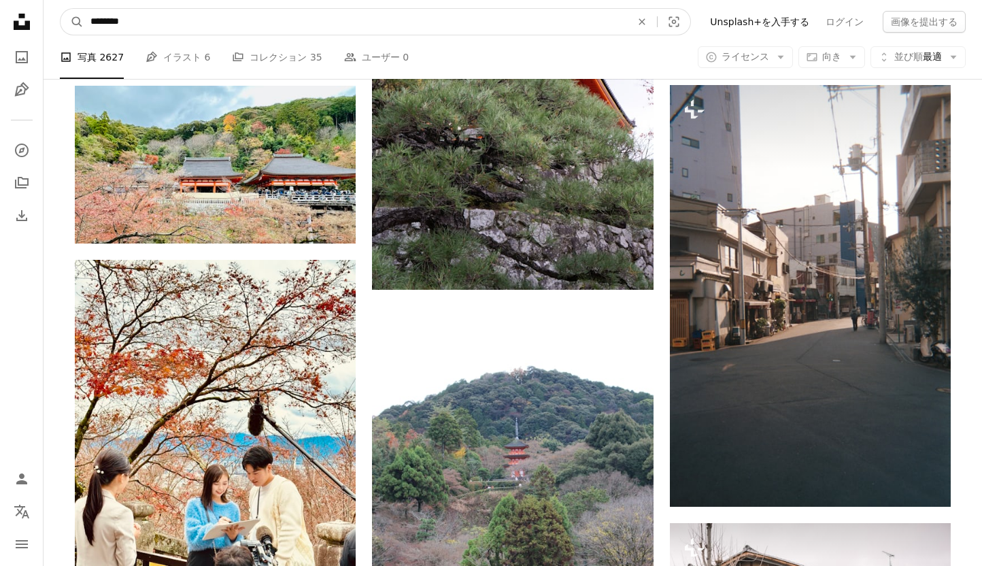
click at [188, 23] on input "********" at bounding box center [355, 22] width 543 height 26
type input "**********"
click button "A magnifying glass" at bounding box center [71, 22] width 23 height 26
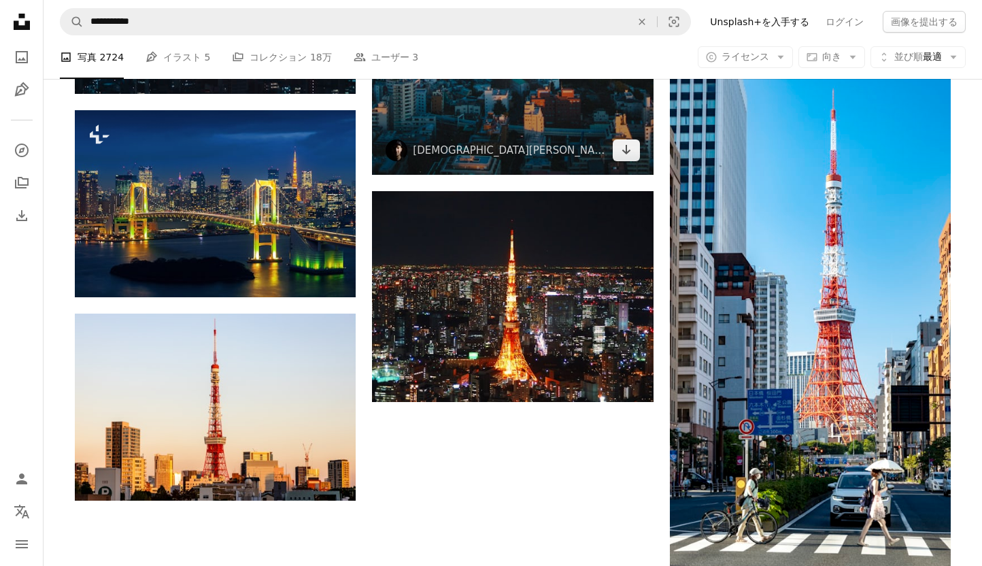
scroll to position [1932, 0]
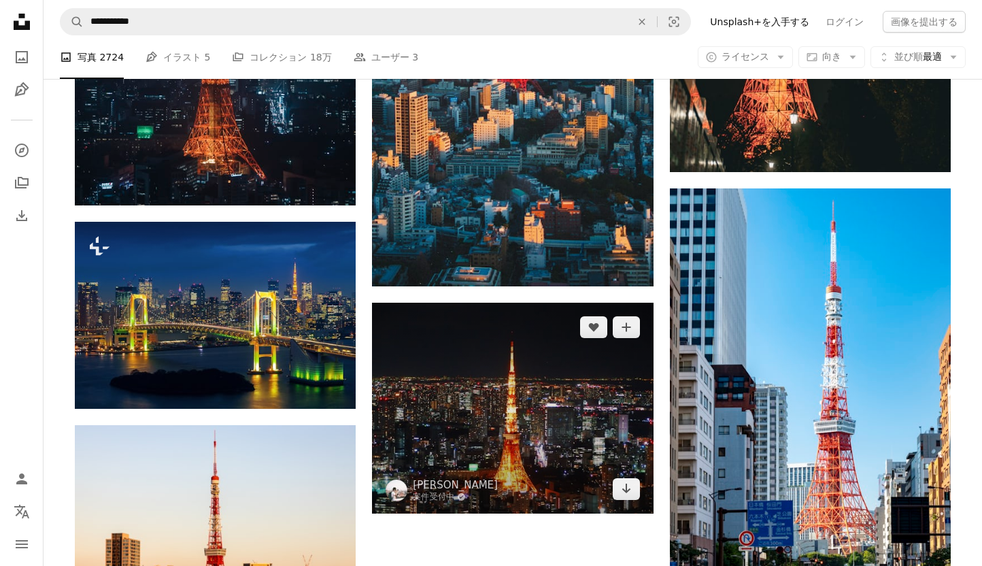
click at [537, 302] on img at bounding box center [512, 407] width 281 height 211
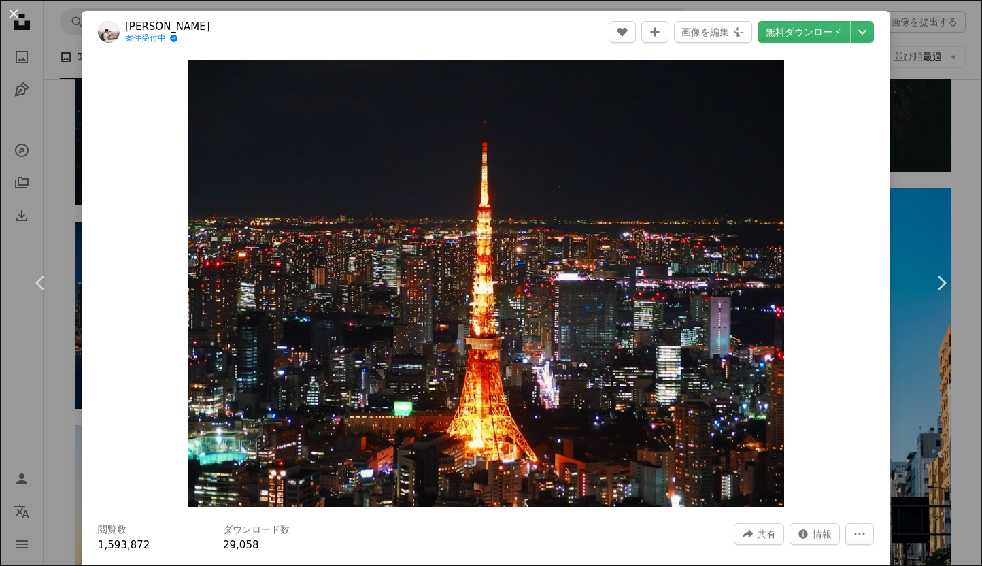
click at [42, 385] on div "An X shape Chevron left Chevron right [PERSON_NAME] 案件受付中 A checkmark inside of…" at bounding box center [491, 283] width 982 height 566
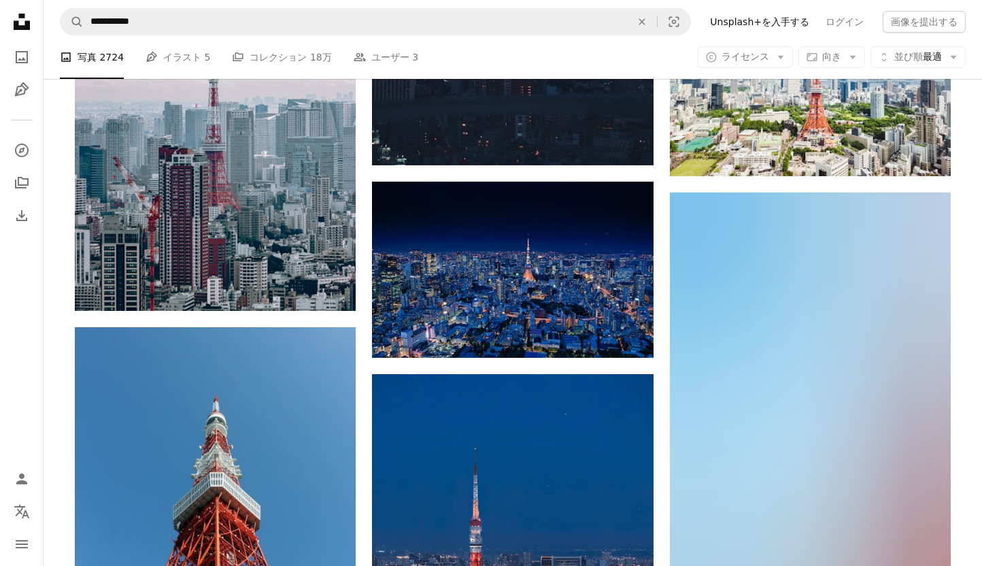
scroll to position [2918, 0]
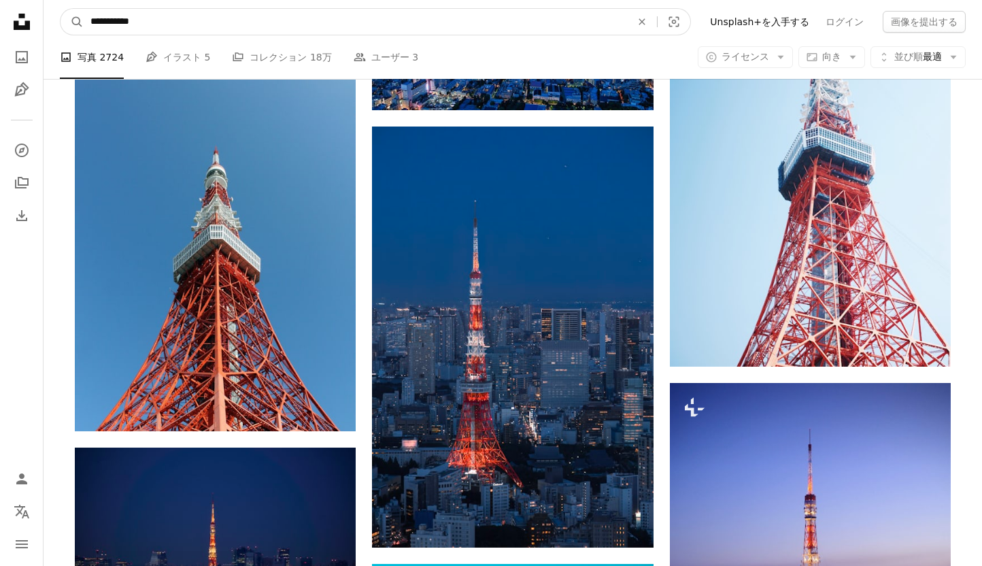
click at [196, 27] on input "**********" at bounding box center [355, 22] width 543 height 26
type input "**********"
click button "A magnifying glass" at bounding box center [71, 22] width 23 height 26
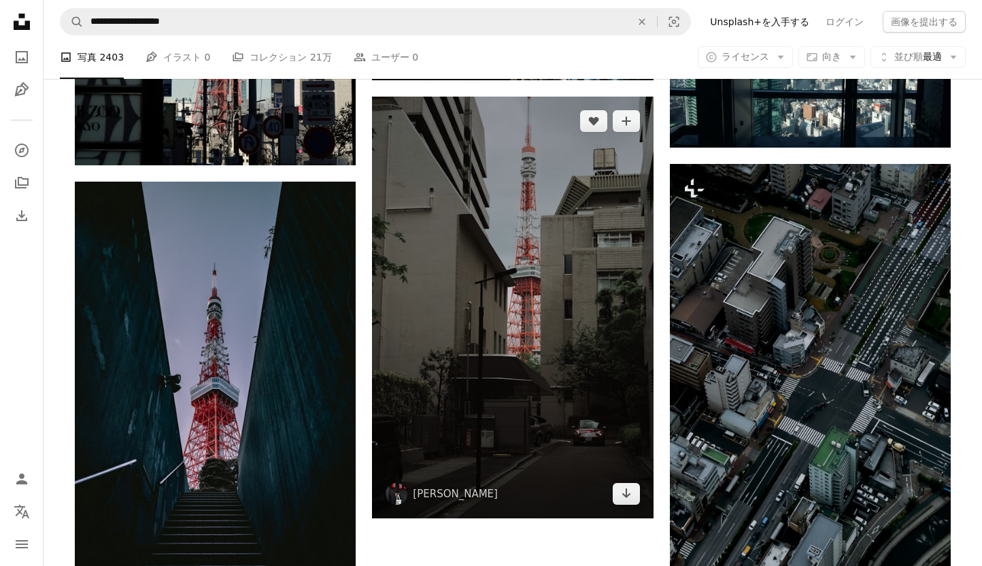
scroll to position [2227, 0]
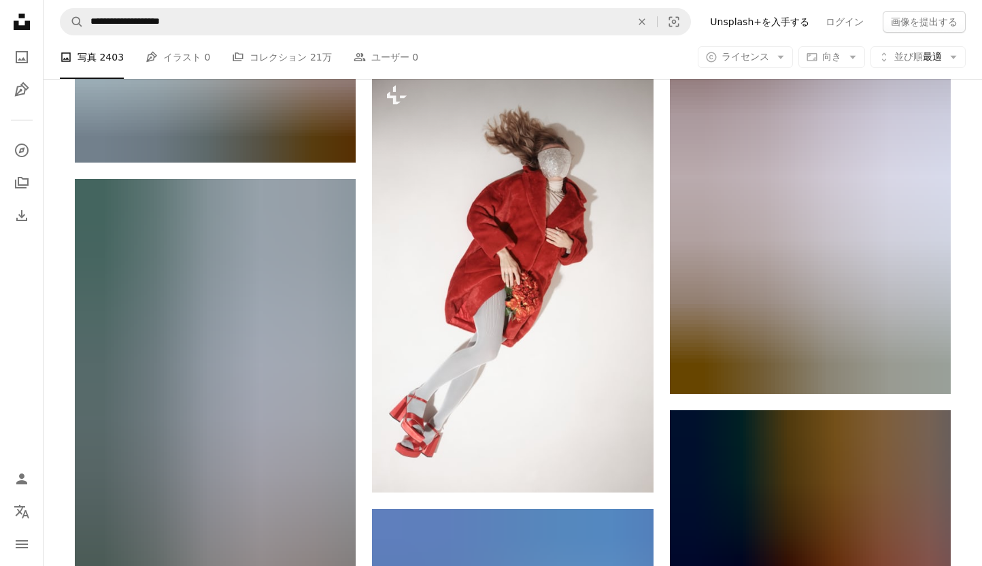
scroll to position [28971, 0]
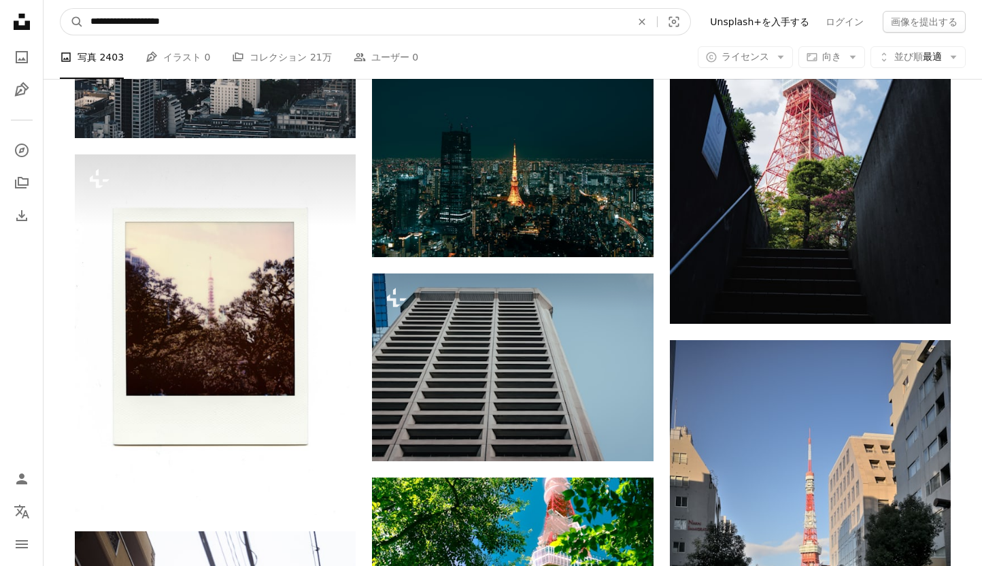
drag, startPoint x: 145, startPoint y: 22, endPoint x: 283, endPoint y: 22, distance: 138.7
click at [285, 29] on input "**********" at bounding box center [355, 22] width 543 height 26
type input "**********"
click button "A magnifying glass" at bounding box center [71, 22] width 23 height 26
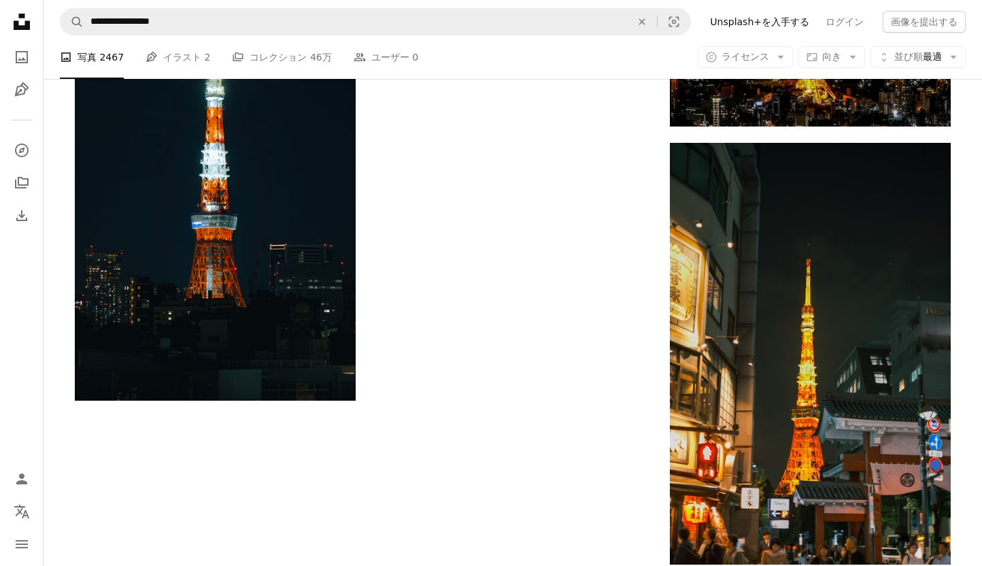
scroll to position [2488, 0]
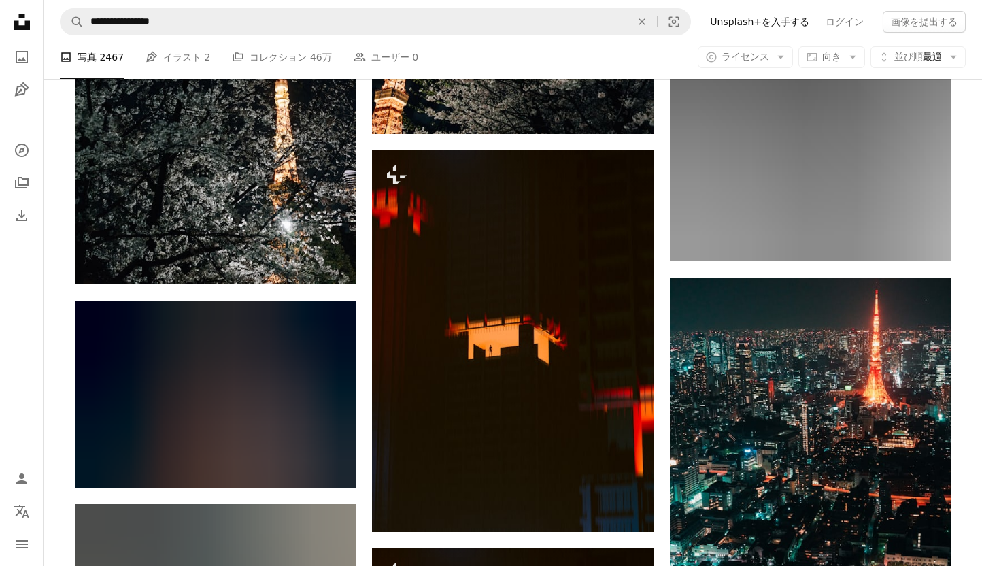
scroll to position [14033, 0]
